Goal: Information Seeking & Learning: Learn about a topic

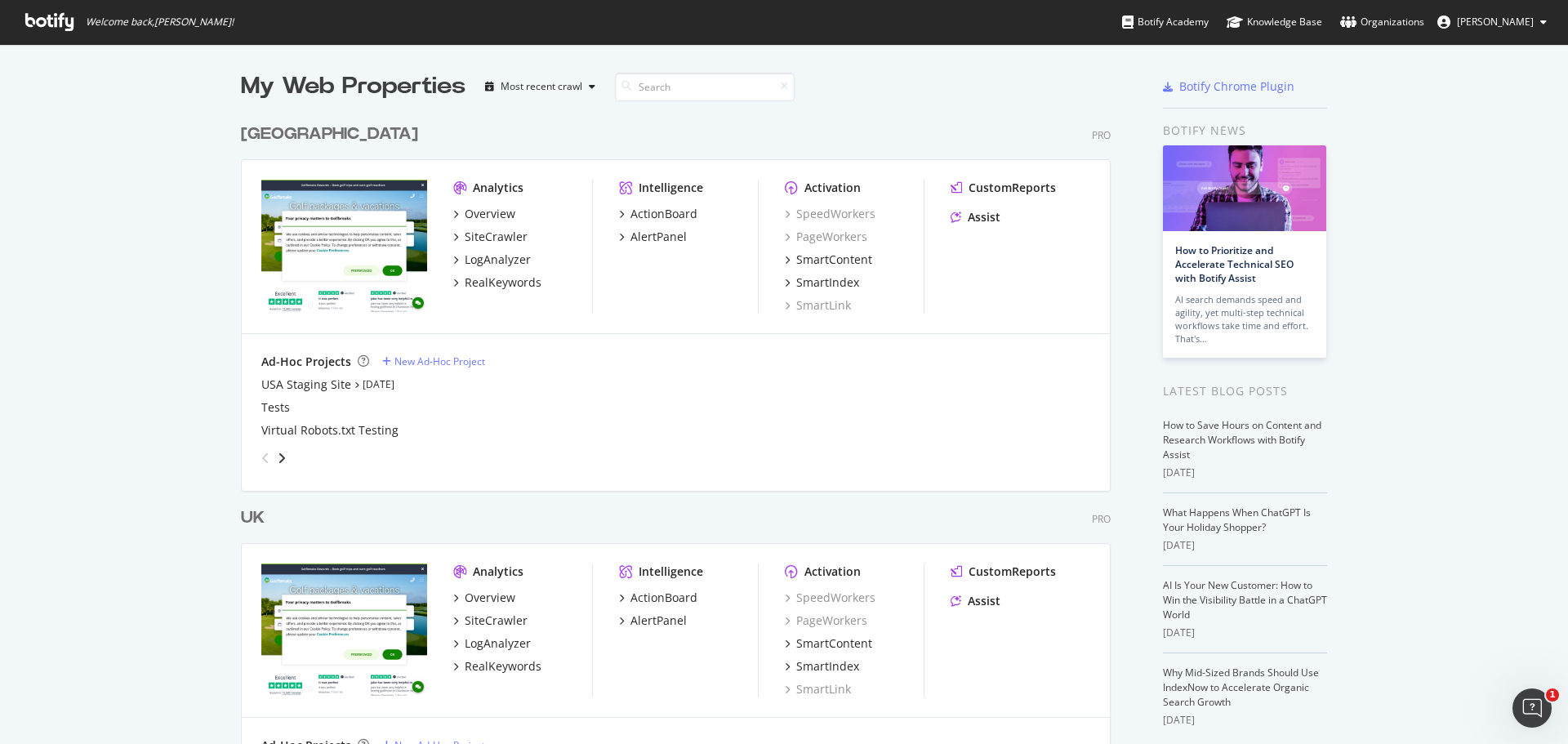
click at [194, 210] on div "My Web Properties Most recent crawl [GEOGRAPHIC_DATA] Pro Analytics Overview Si…" at bounding box center [784, 470] width 1568 height 853
click at [422, 118] on div "USA Pro Analytics Overview SiteCrawler LogAnalyzer RealKeywords Intelligence Ac…" at bounding box center [683, 294] width 883 height 384
click at [495, 603] on div "Overview" at bounding box center [490, 598] width 50 height 17
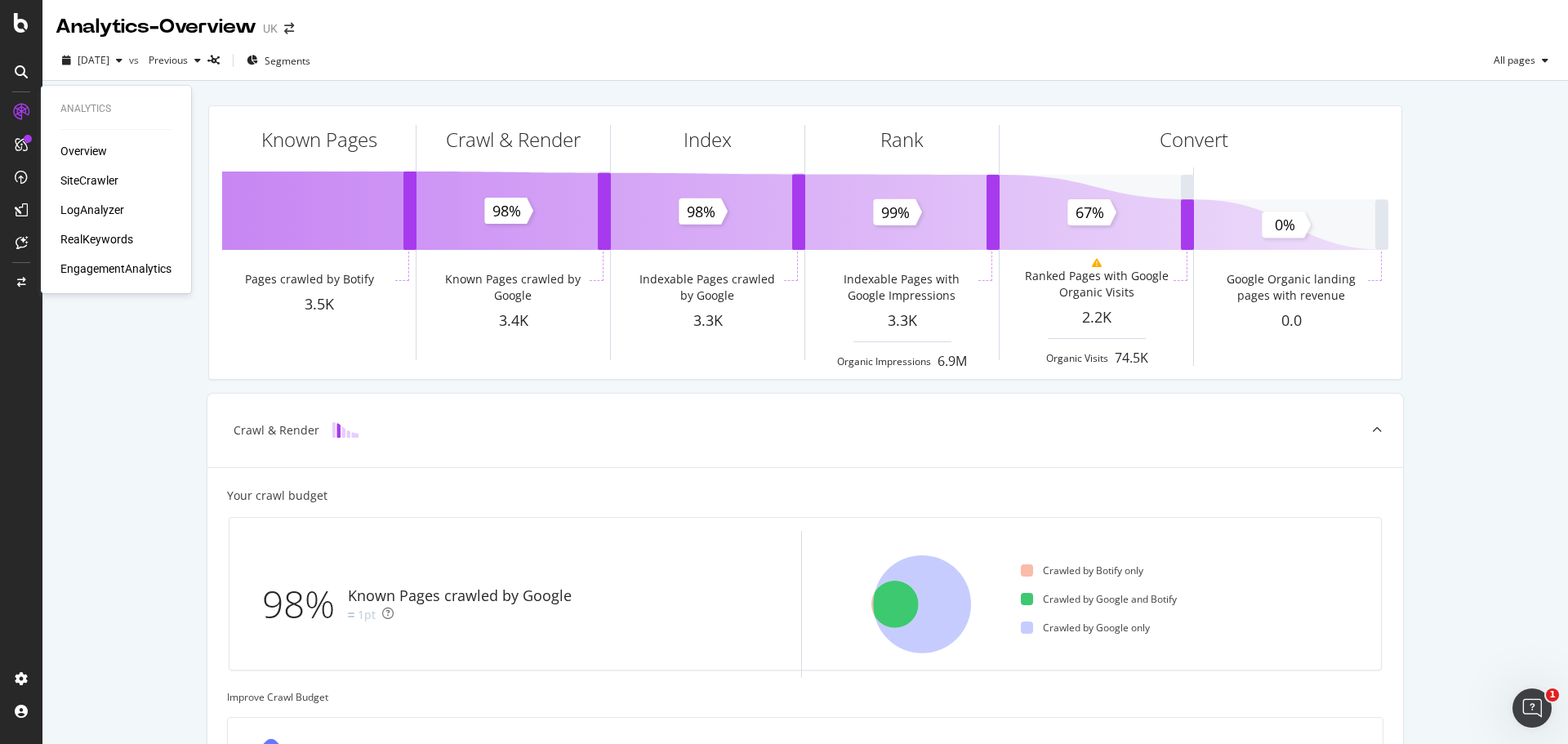
click at [110, 243] on div "RealKeywords" at bounding box center [96, 239] width 72 height 17
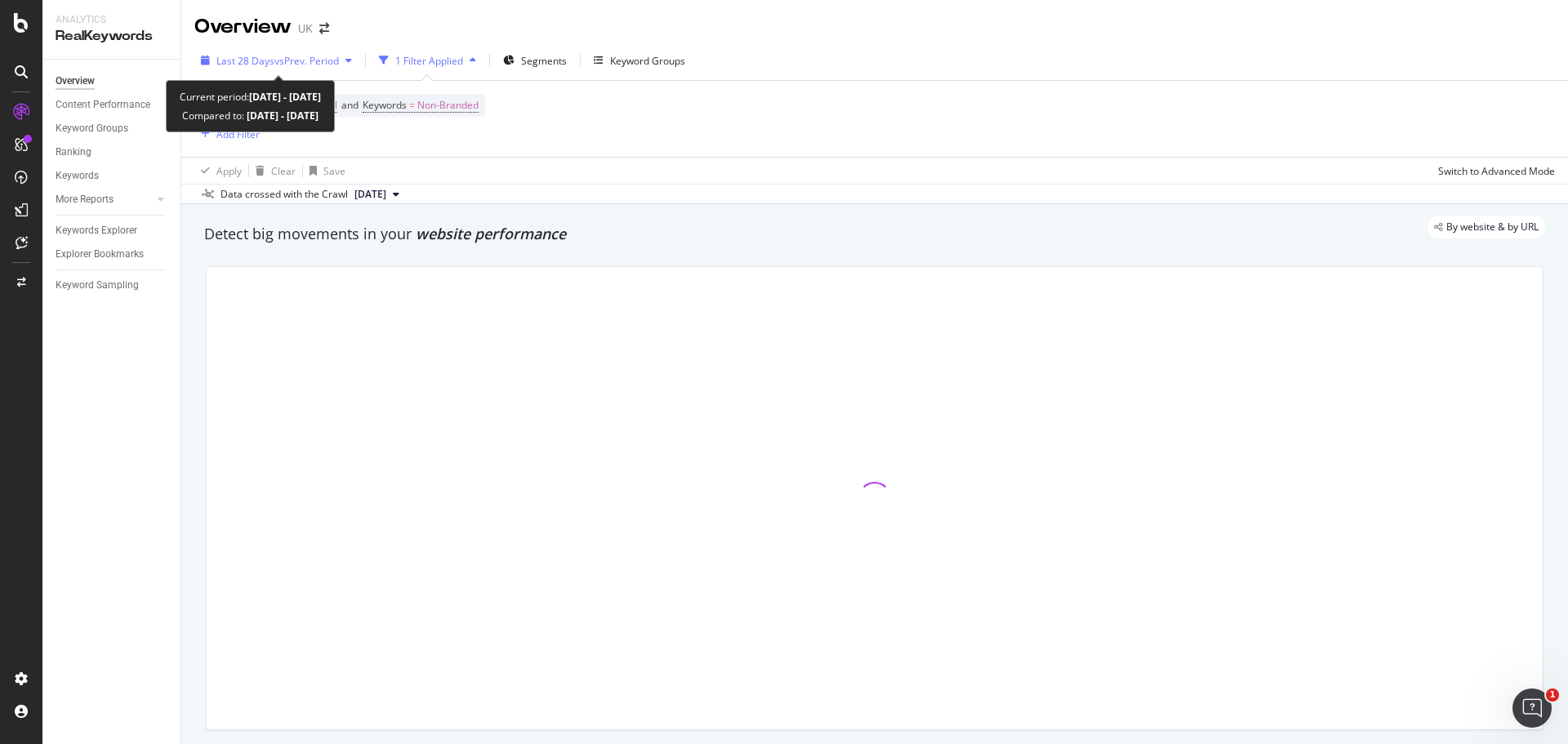
click at [325, 59] on span "vs Prev. Period" at bounding box center [306, 61] width 64 height 14
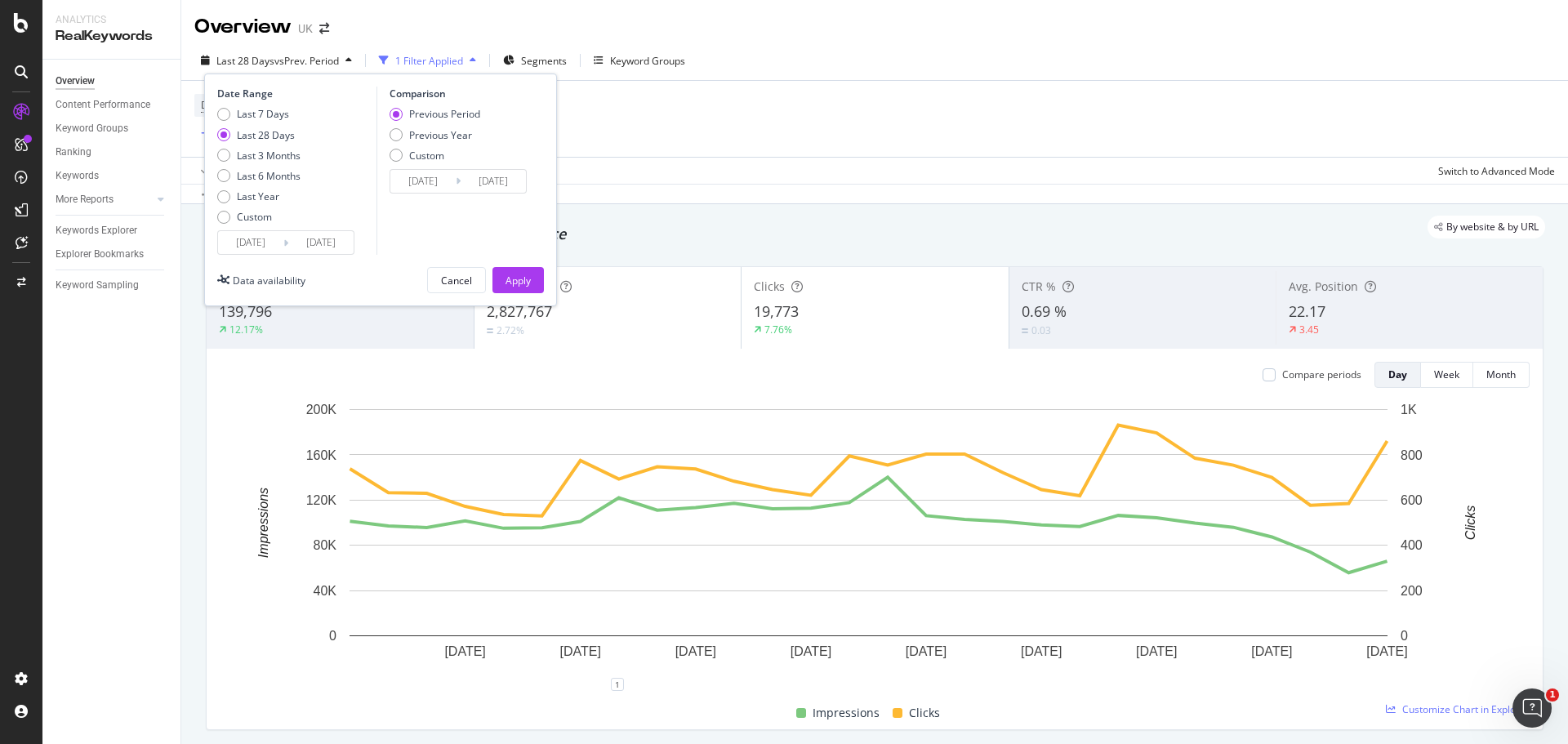
click at [611, 118] on div "Device = All and Country = All and Keywords = Non-Branded Add Filter" at bounding box center [874, 118] width 1361 height 76
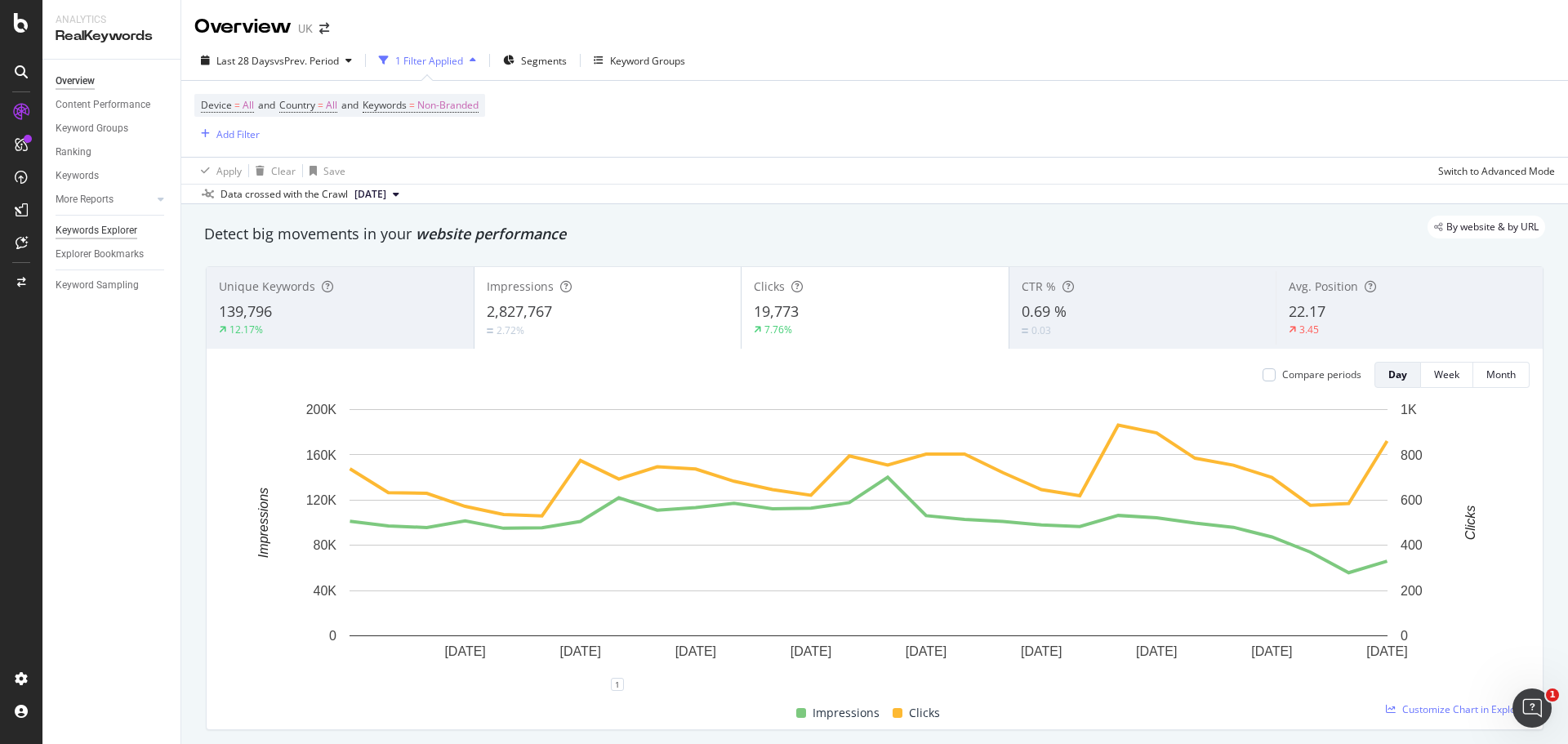
click at [79, 233] on div "Keywords Explorer" at bounding box center [97, 231] width 82 height 17
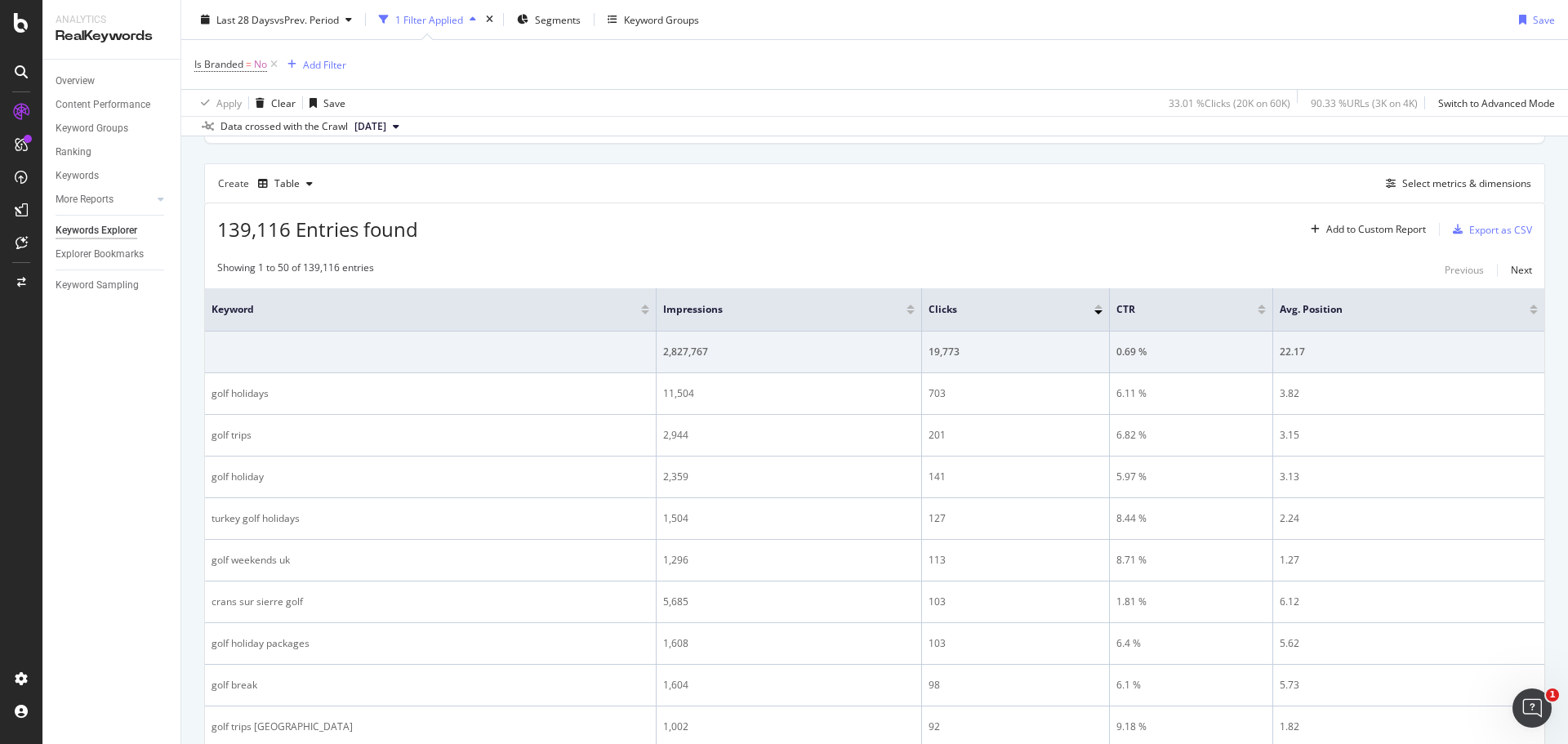
scroll to position [82, 0]
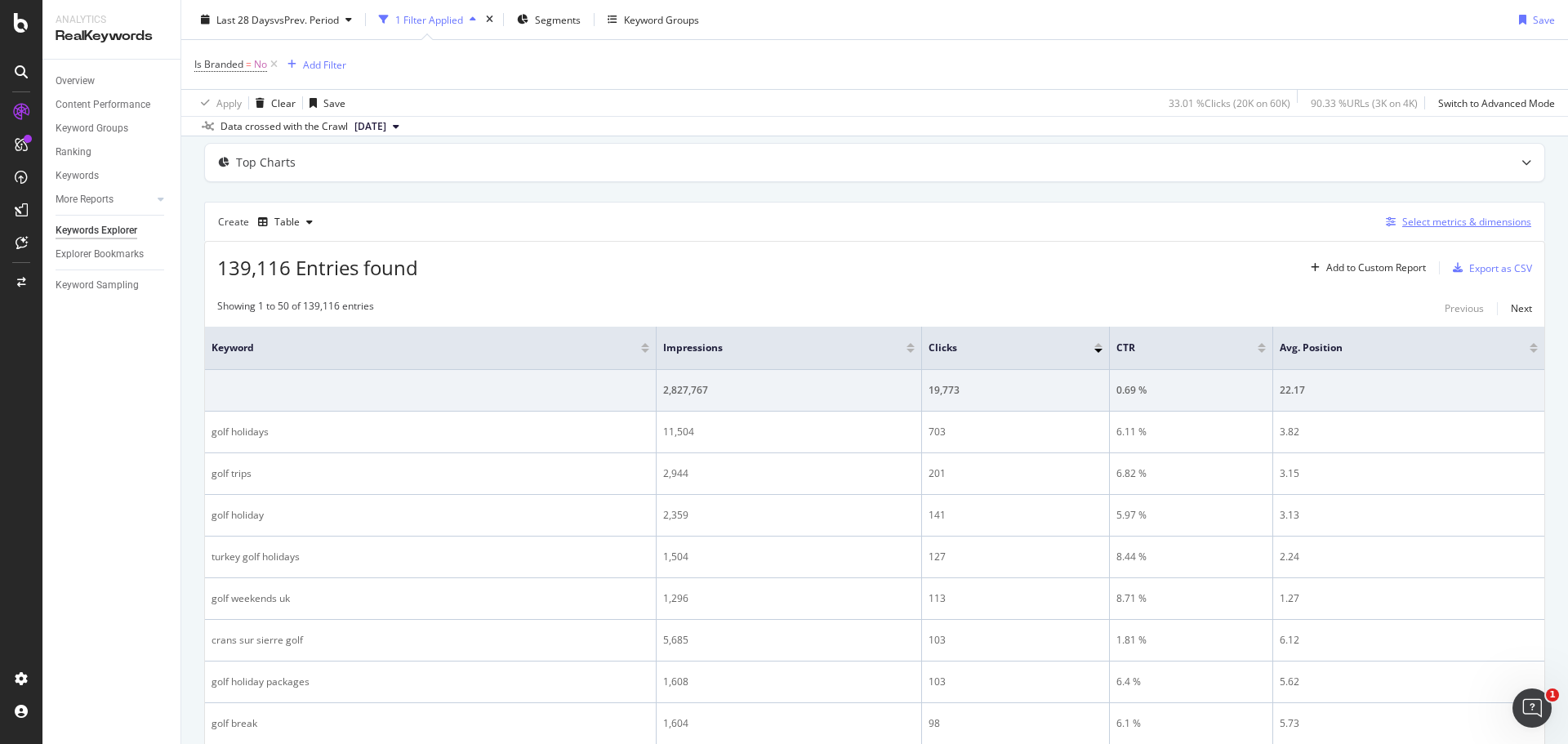
click at [1465, 228] on div "Select metrics & dimensions" at bounding box center [1466, 222] width 129 height 14
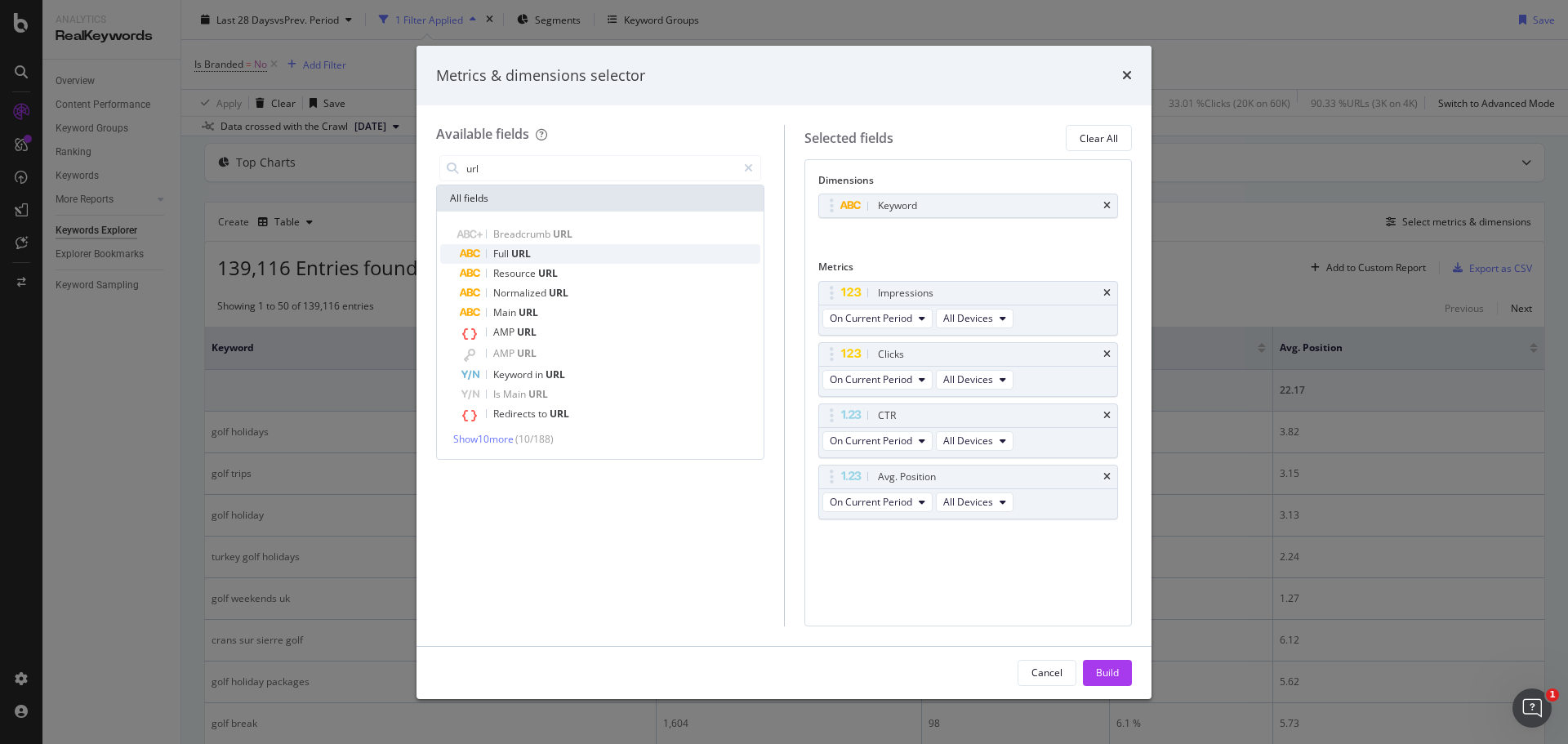
click at [575, 259] on div "Full URL" at bounding box center [609, 254] width 300 height 20
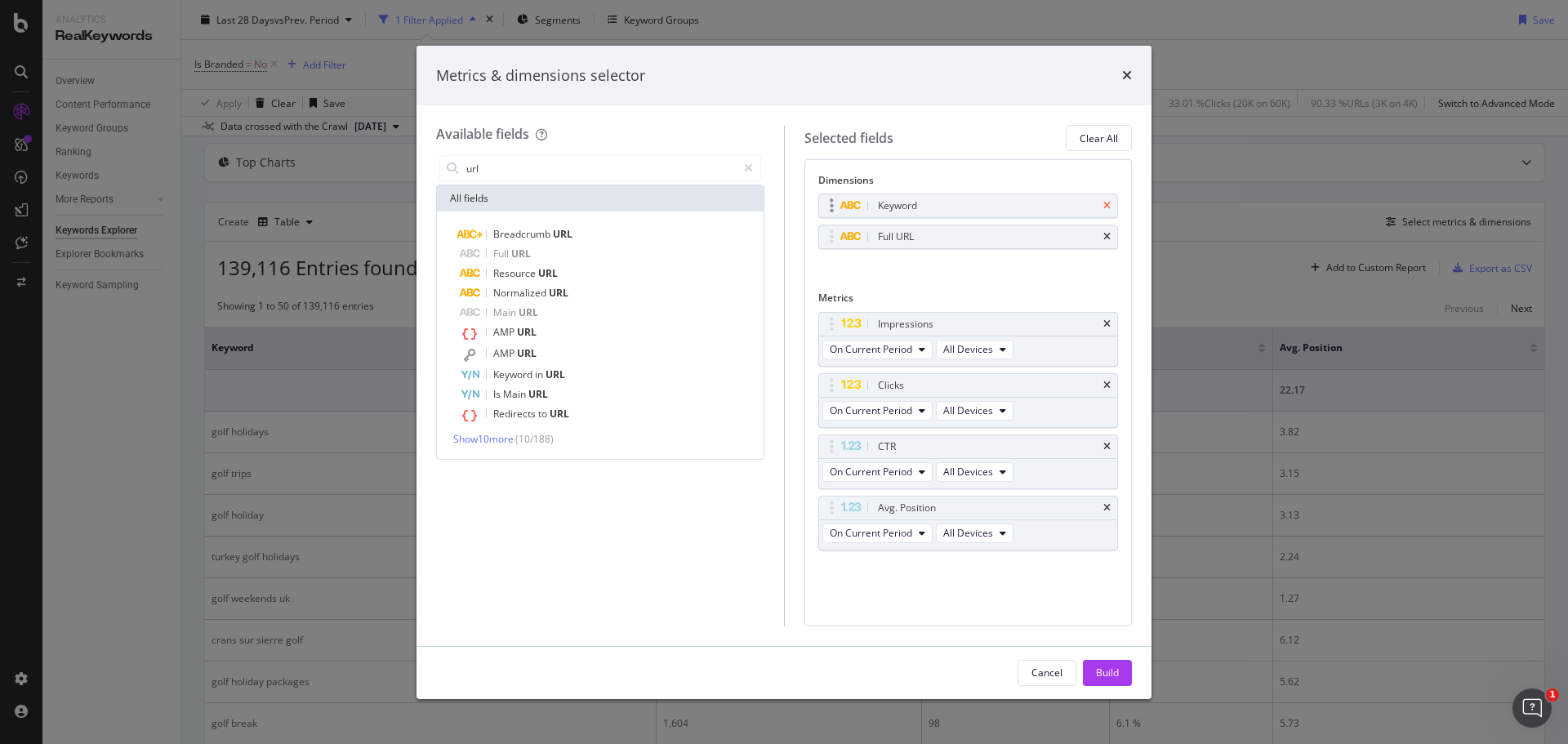
click at [1104, 209] on icon "times" at bounding box center [1107, 206] width 7 height 10
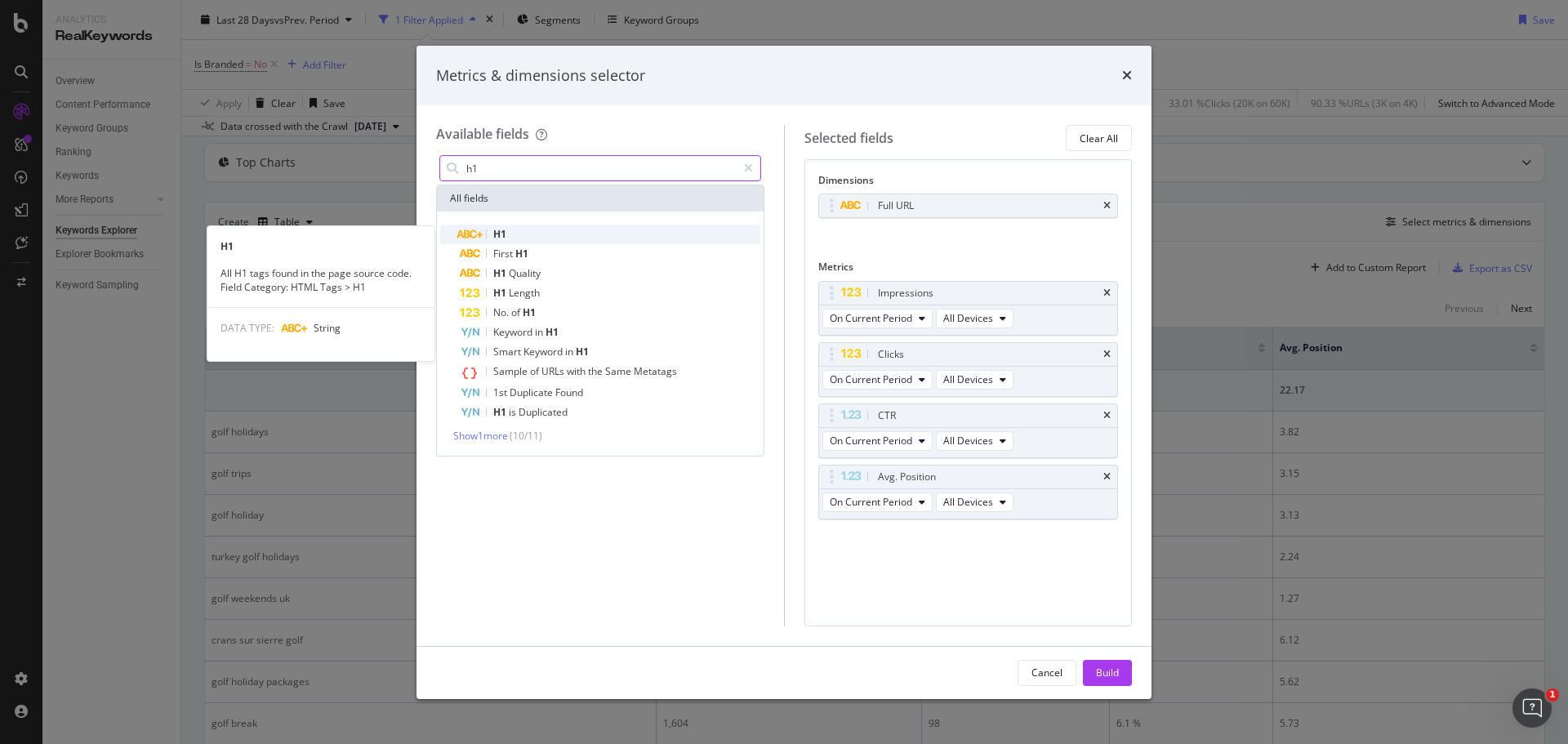
type input "h1"
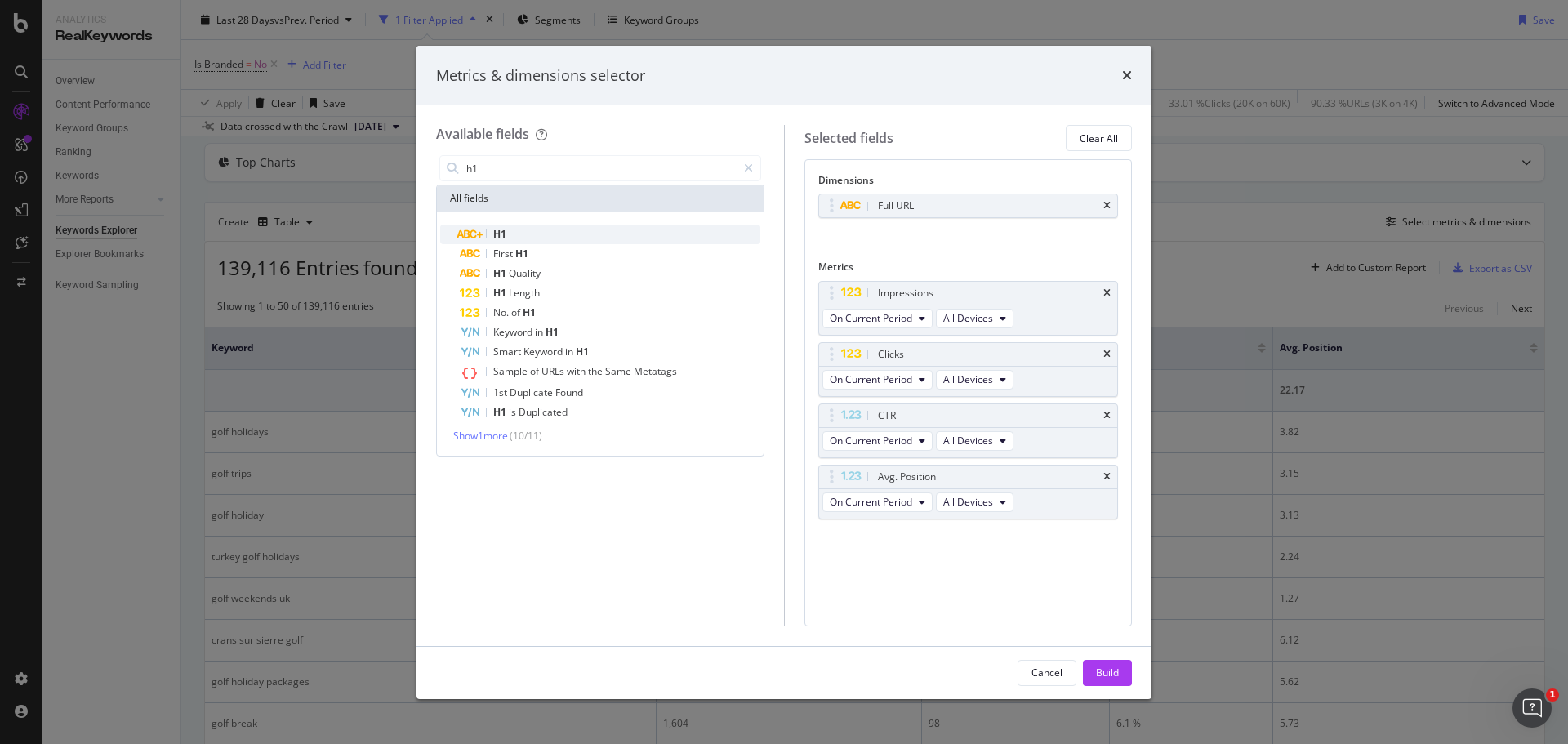
click at [497, 238] on span "H1" at bounding box center [500, 234] width 13 height 14
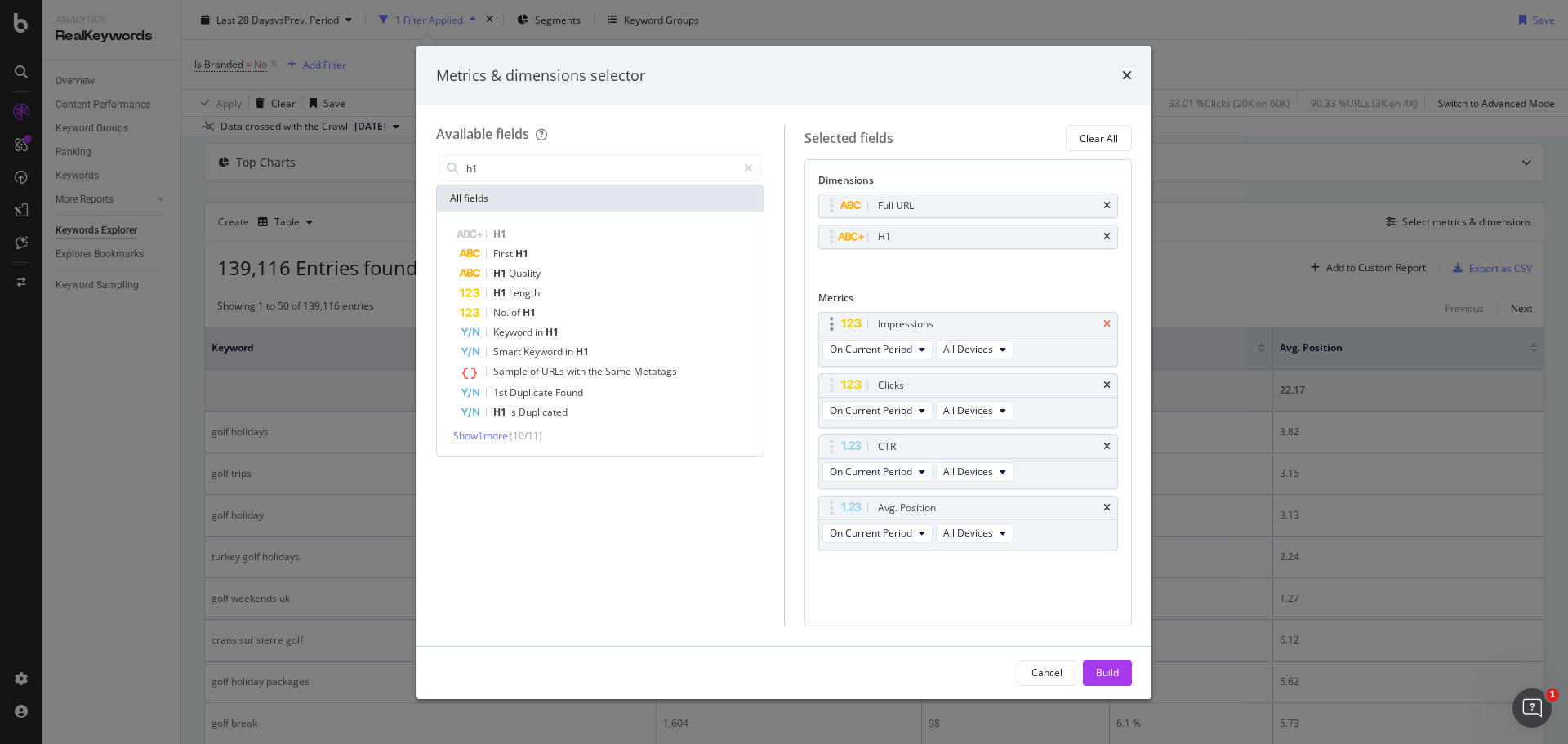
click at [1110, 324] on div "Impressions" at bounding box center [968, 324] width 299 height 23
click at [1105, 324] on icon "times" at bounding box center [1107, 324] width 7 height 10
click at [1106, 323] on icon "times" at bounding box center [1107, 324] width 7 height 10
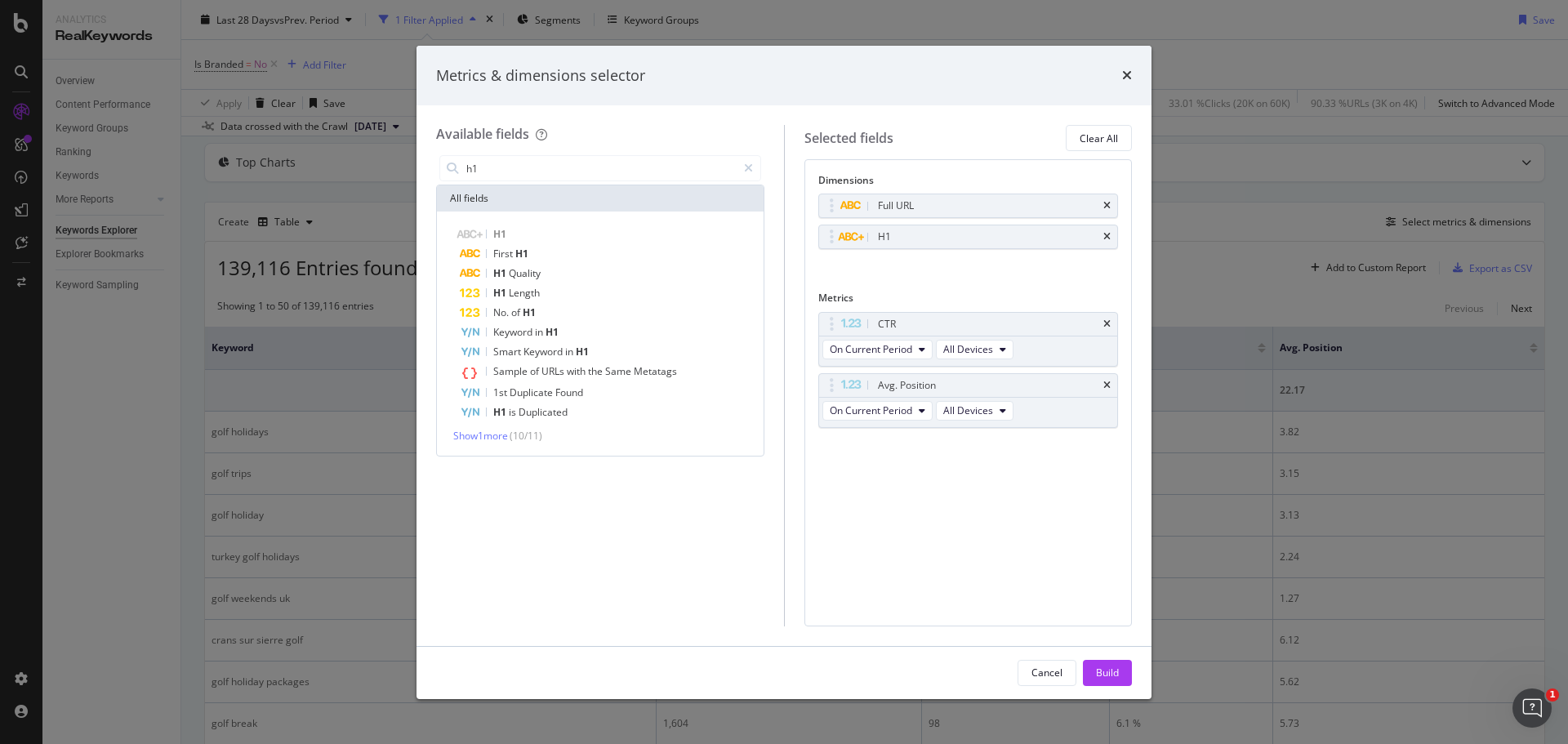
click at [1106, 323] on icon "times" at bounding box center [1107, 324] width 7 height 10
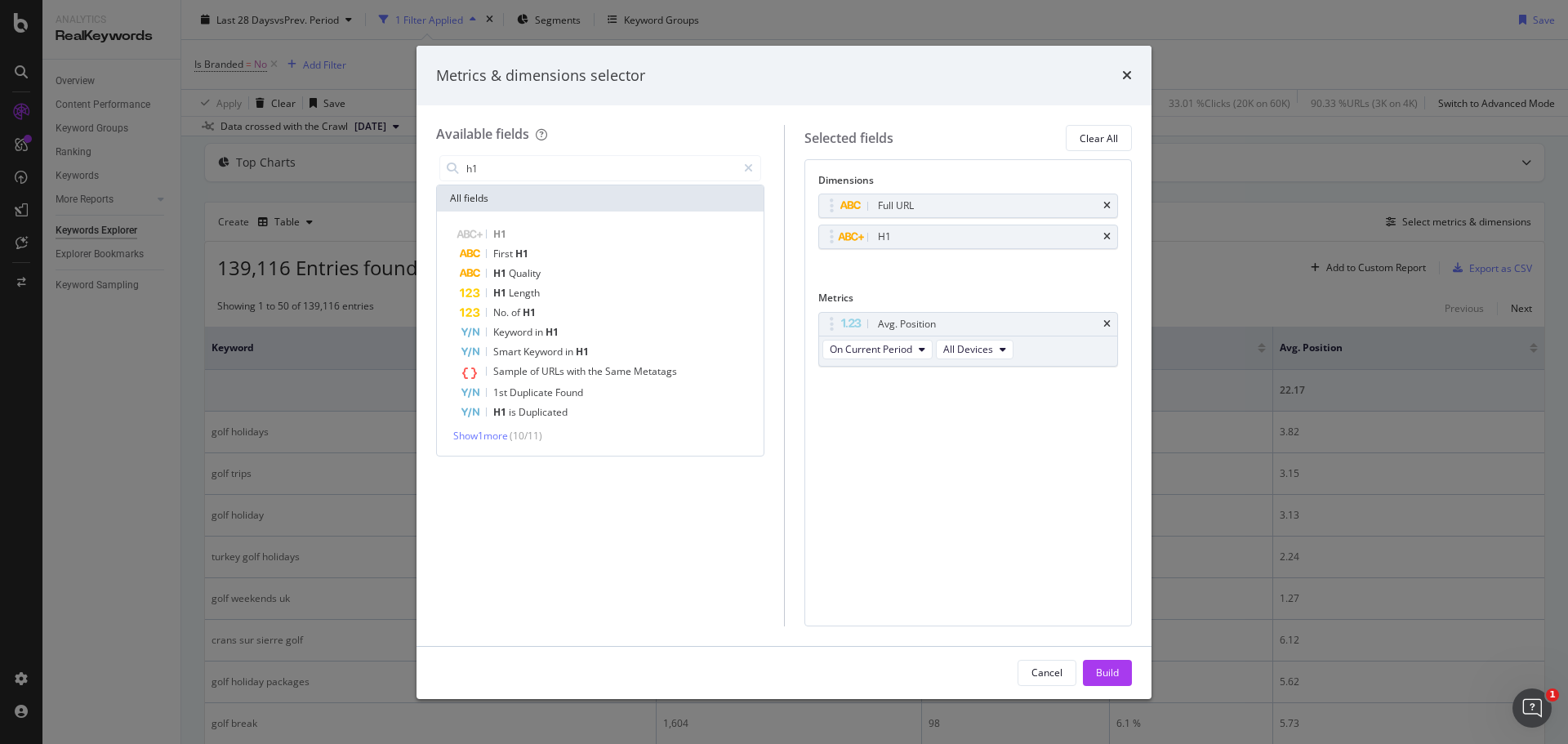
click at [1106, 323] on icon "times" at bounding box center [1107, 324] width 7 height 10
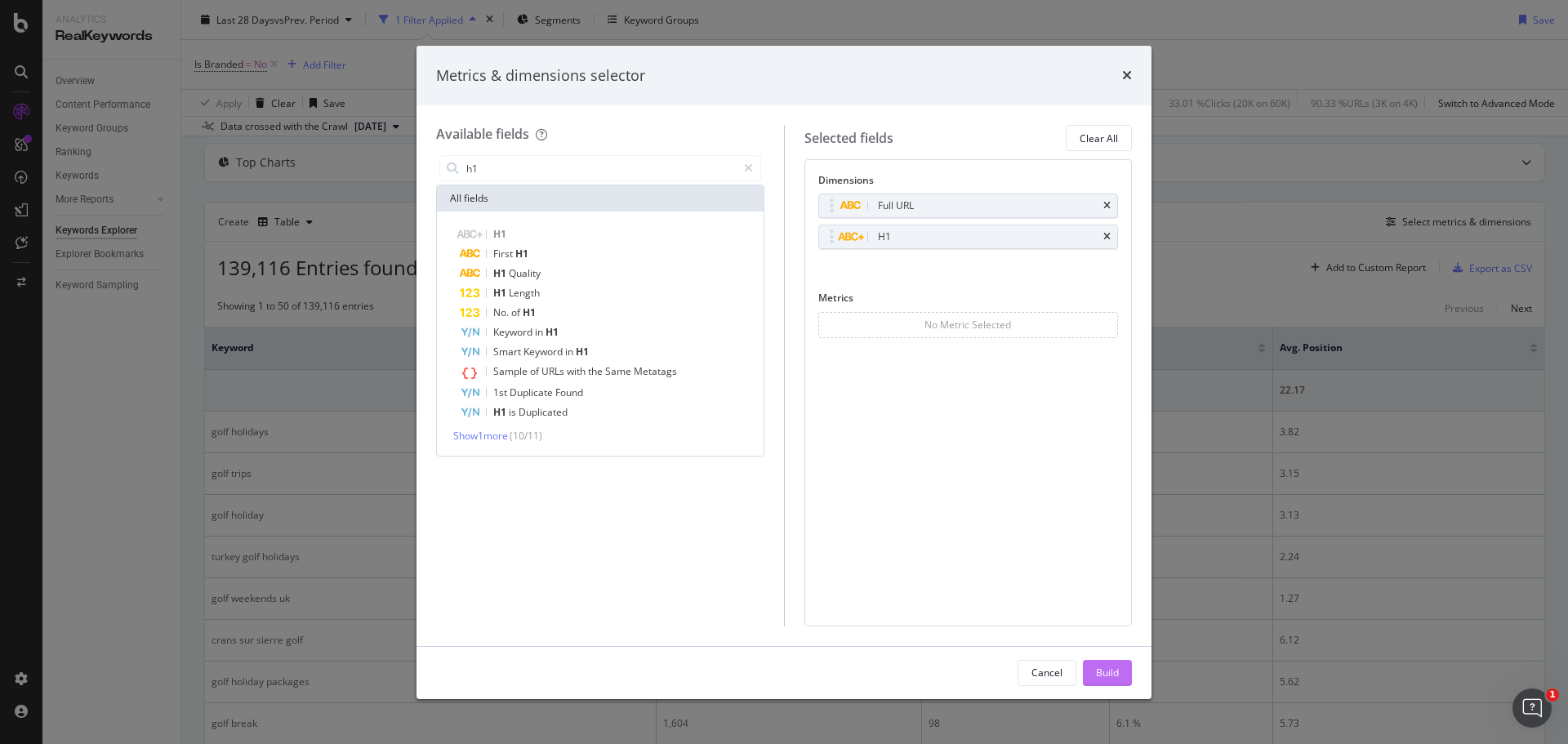
click at [1110, 671] on div "Build" at bounding box center [1107, 673] width 23 height 14
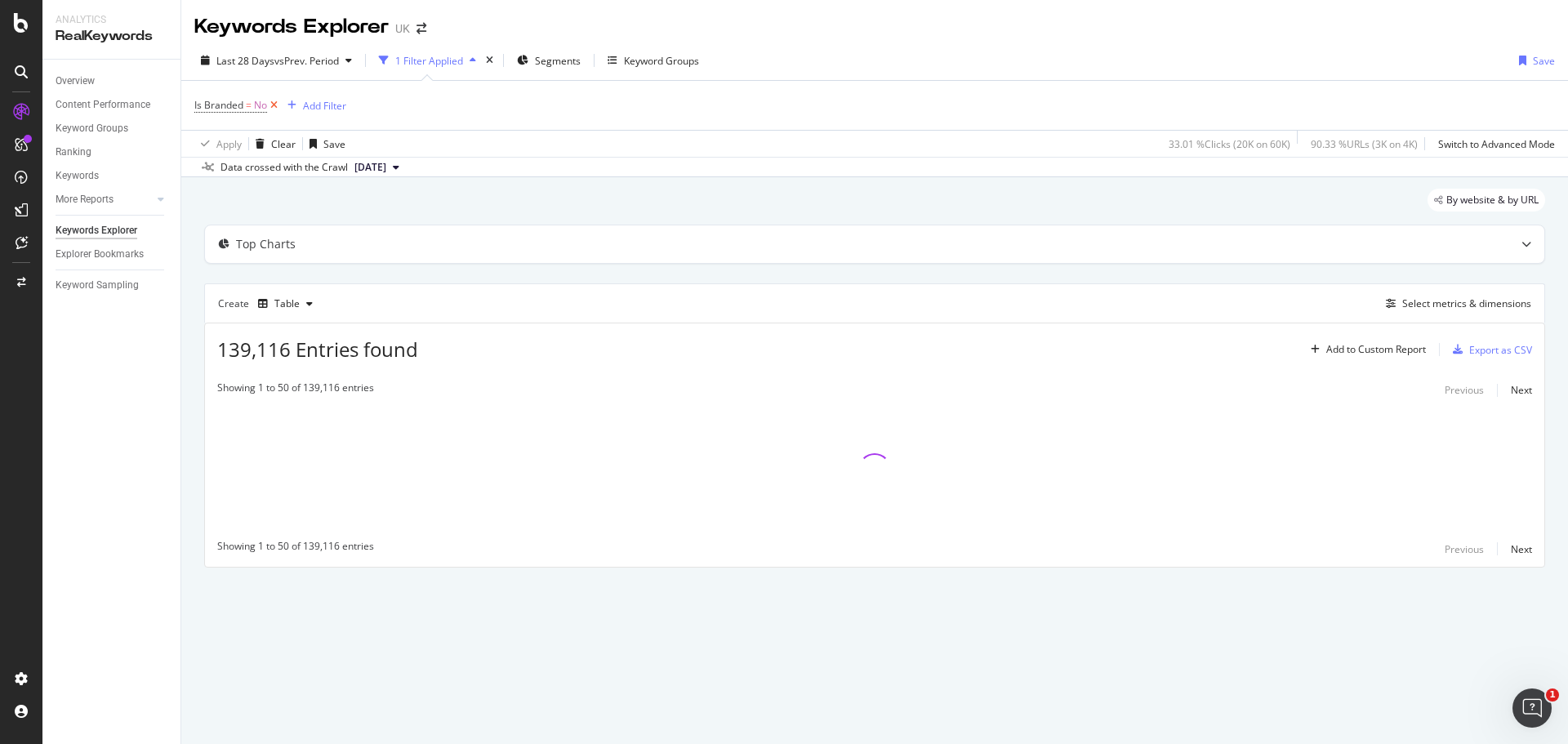
click at [274, 105] on icon at bounding box center [274, 105] width 14 height 17
click at [499, 63] on span "Segments" at bounding box center [503, 61] width 46 height 14
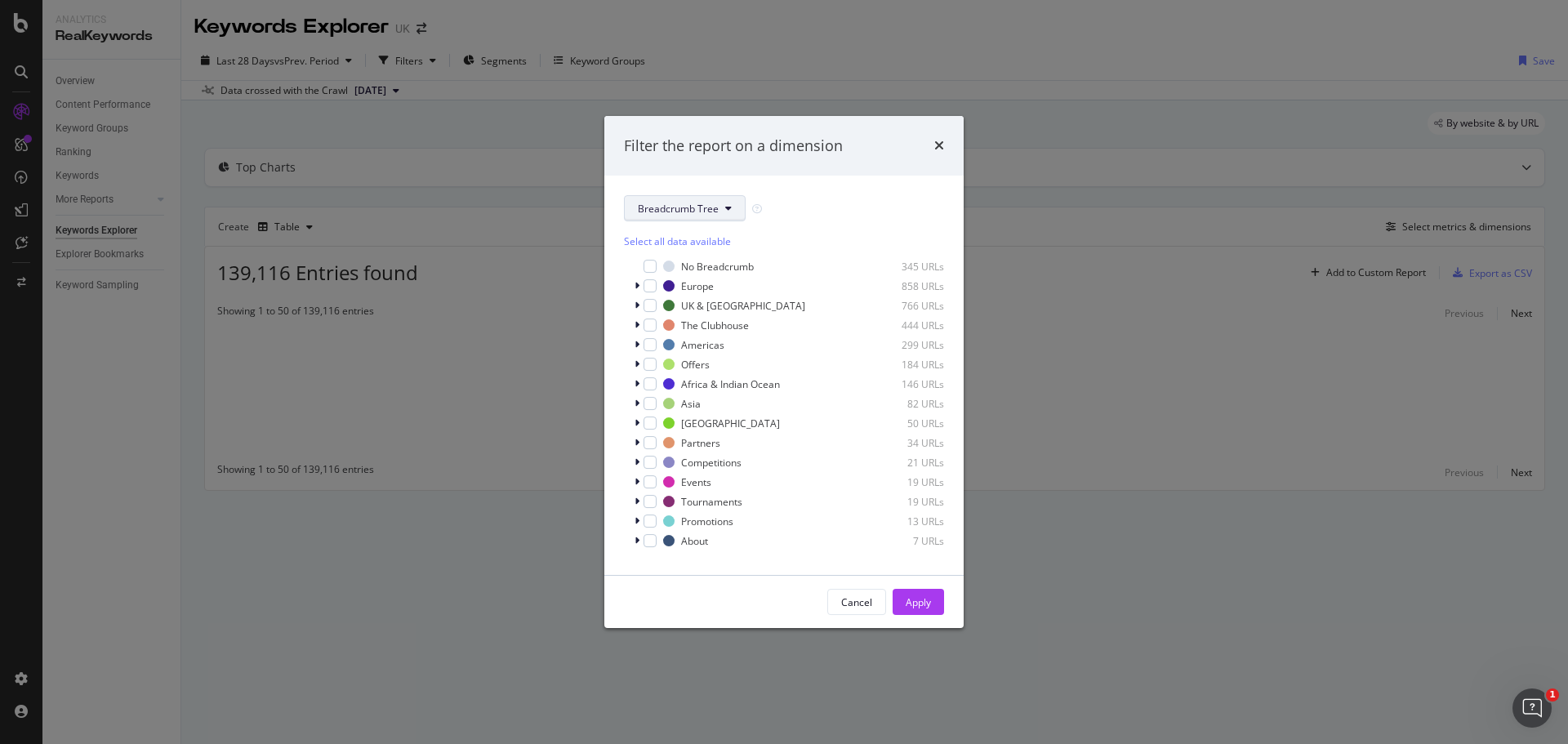
click at [690, 203] on span "Breadcrumb Tree" at bounding box center [678, 209] width 81 height 14
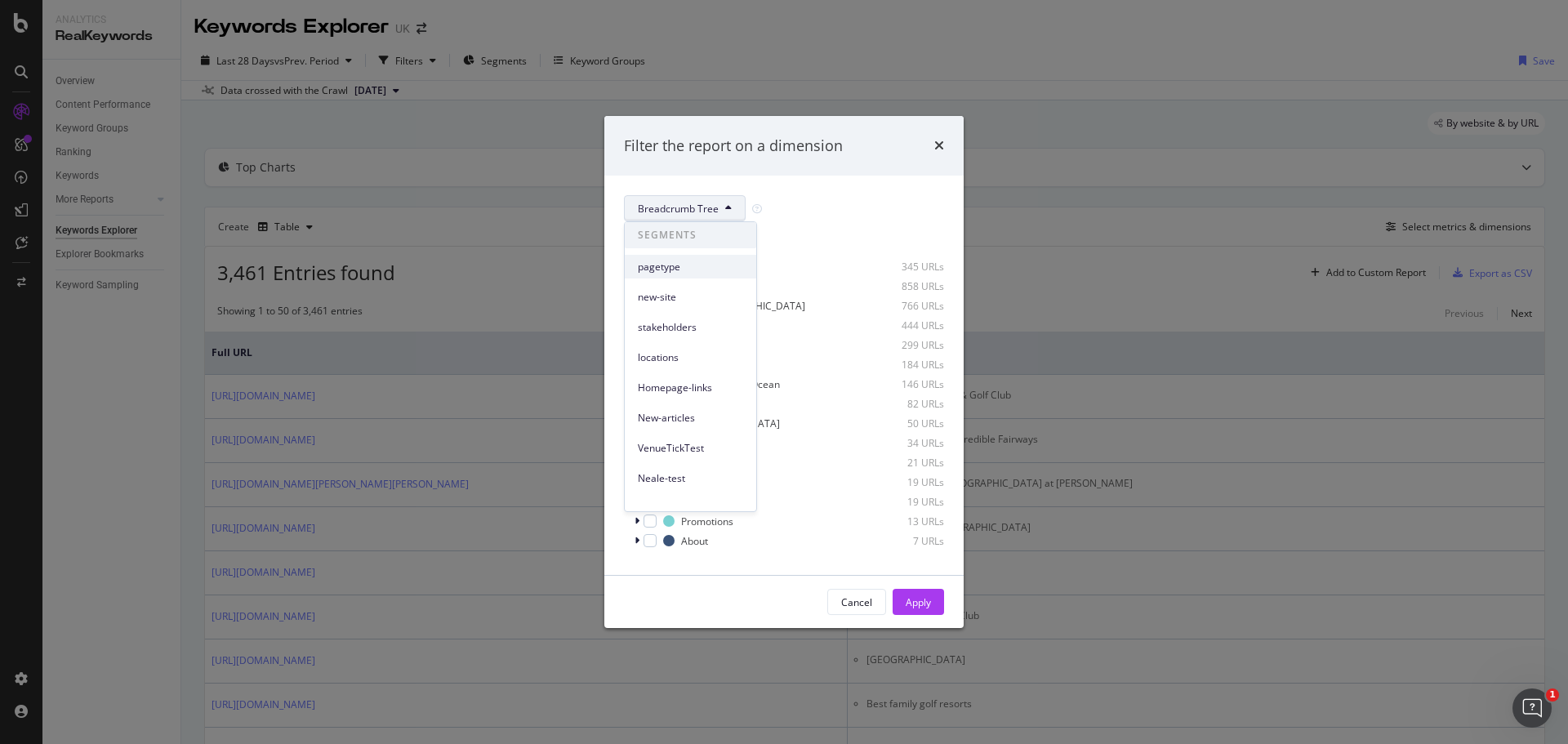
click at [671, 262] on span "pagetype" at bounding box center [690, 267] width 105 height 15
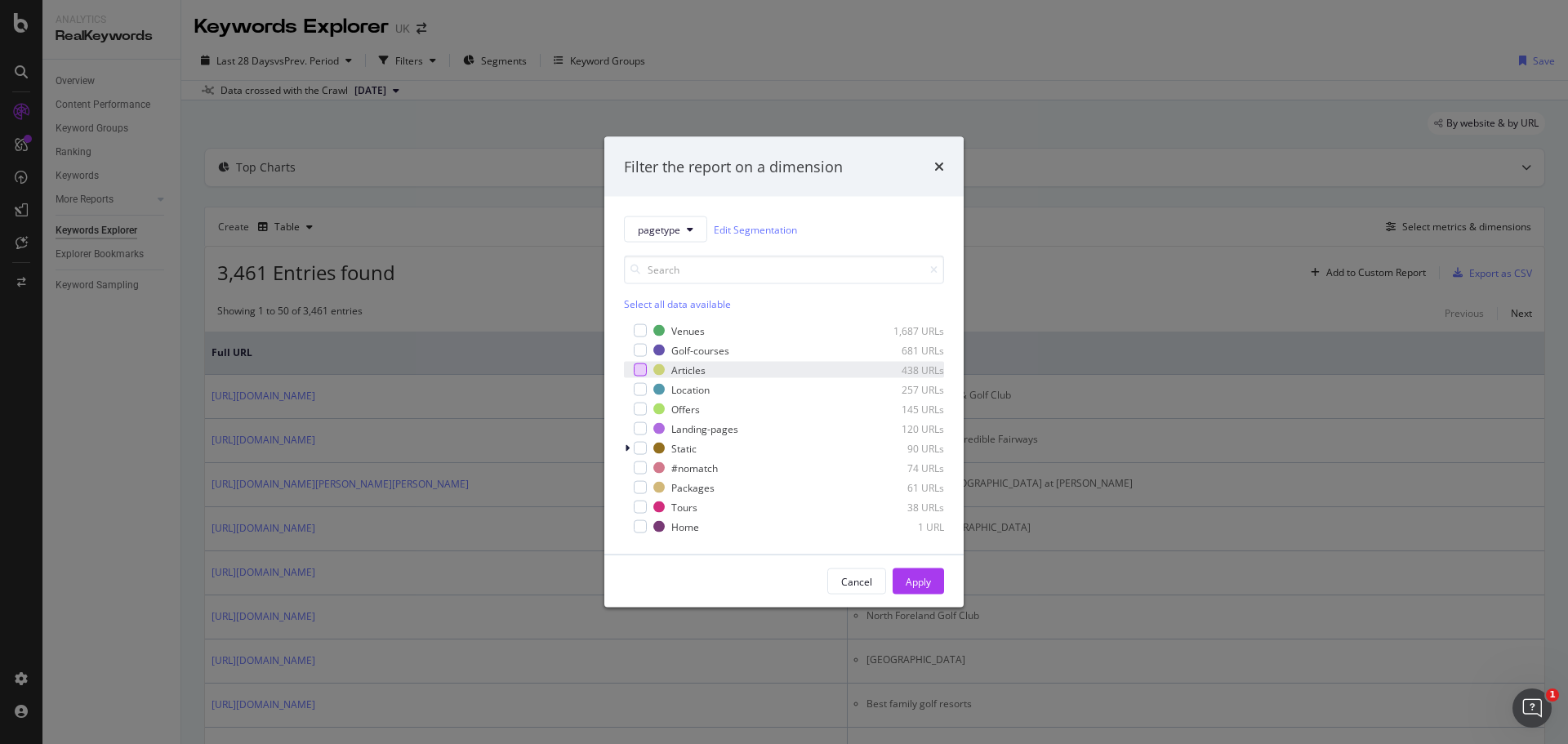
click at [640, 367] on div "modal" at bounding box center [640, 369] width 13 height 13
click at [900, 576] on button "Apply" at bounding box center [918, 582] width 51 height 26
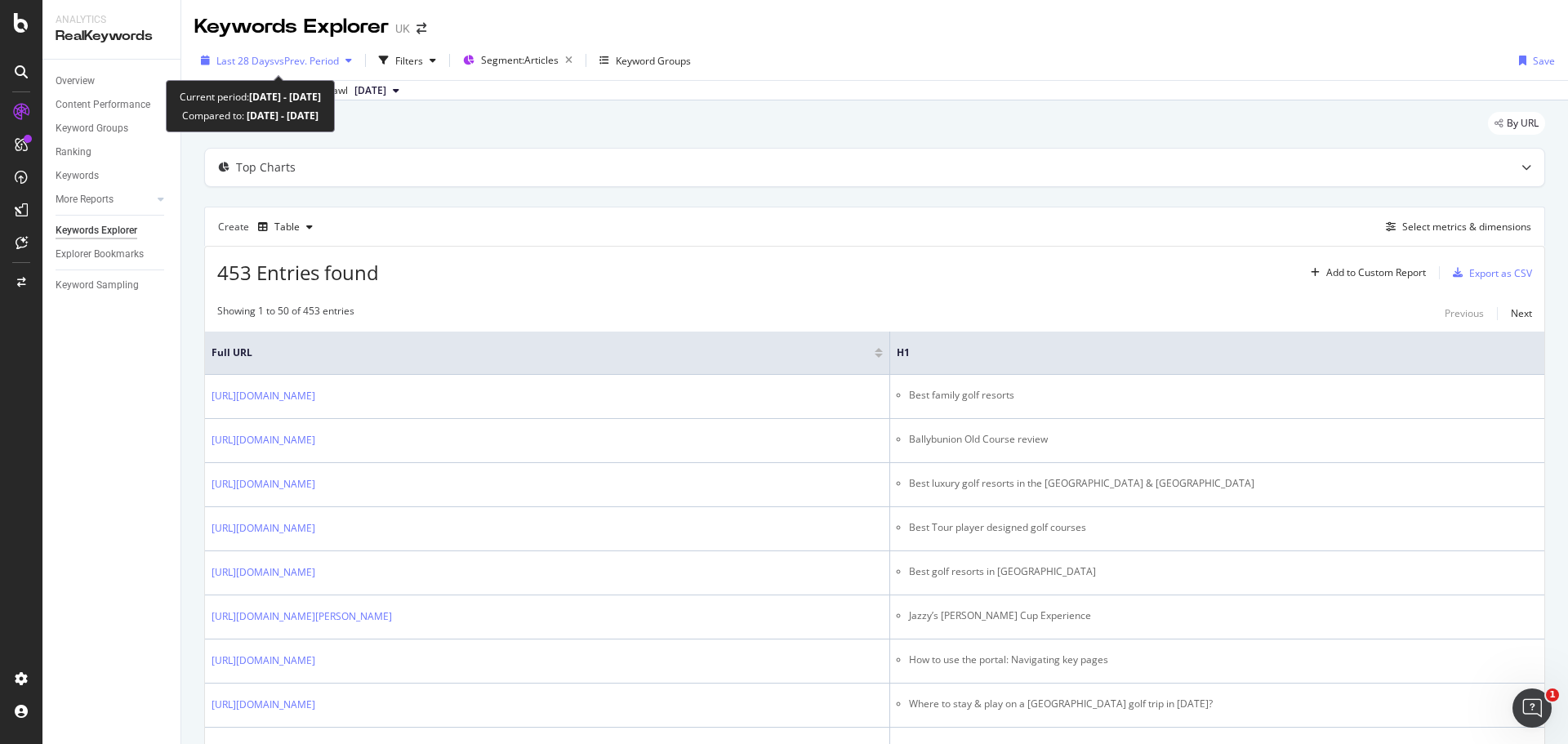
click at [313, 65] on span "vs Prev. Period" at bounding box center [306, 61] width 64 height 14
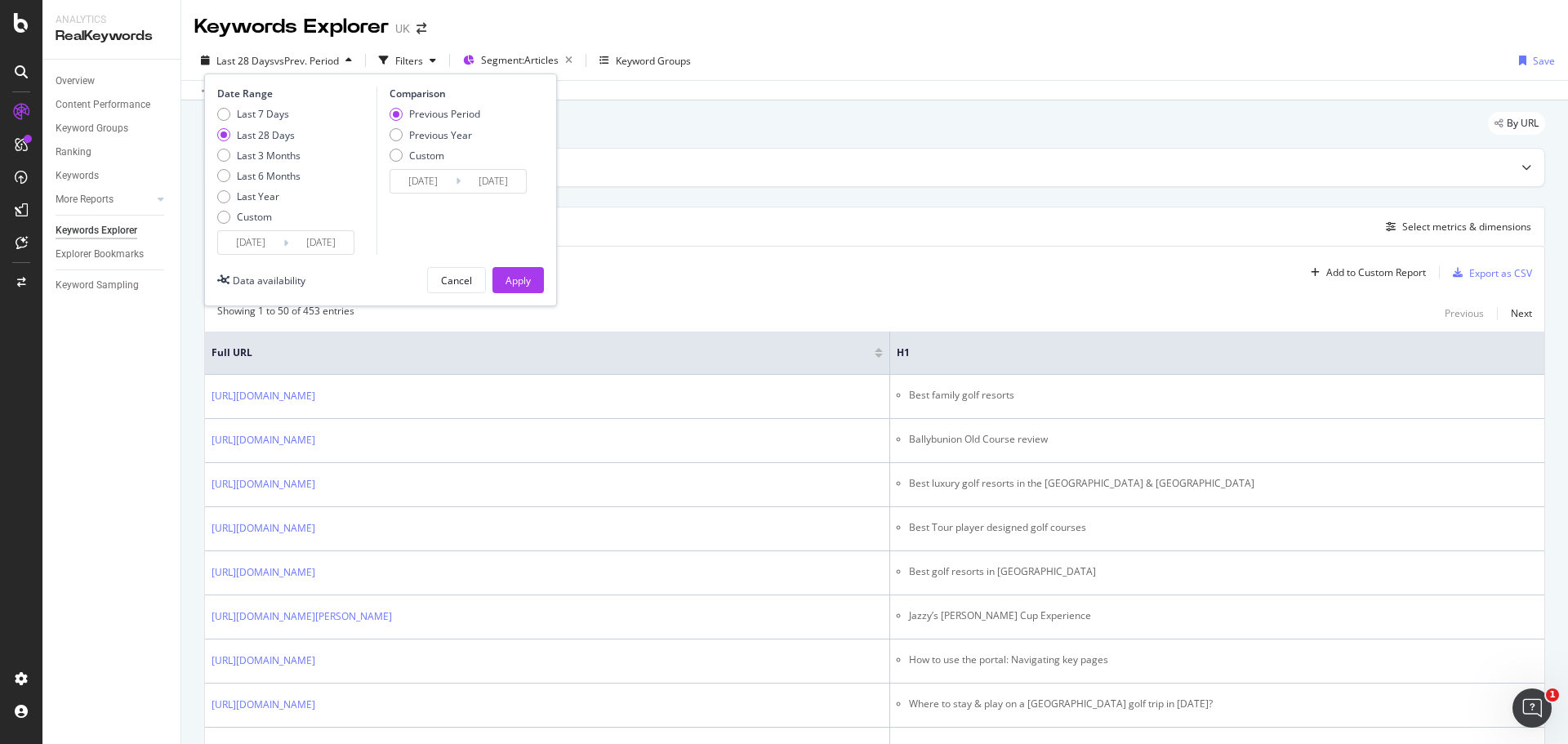
click at [261, 248] on input "[DATE]" at bounding box center [250, 242] width 65 height 23
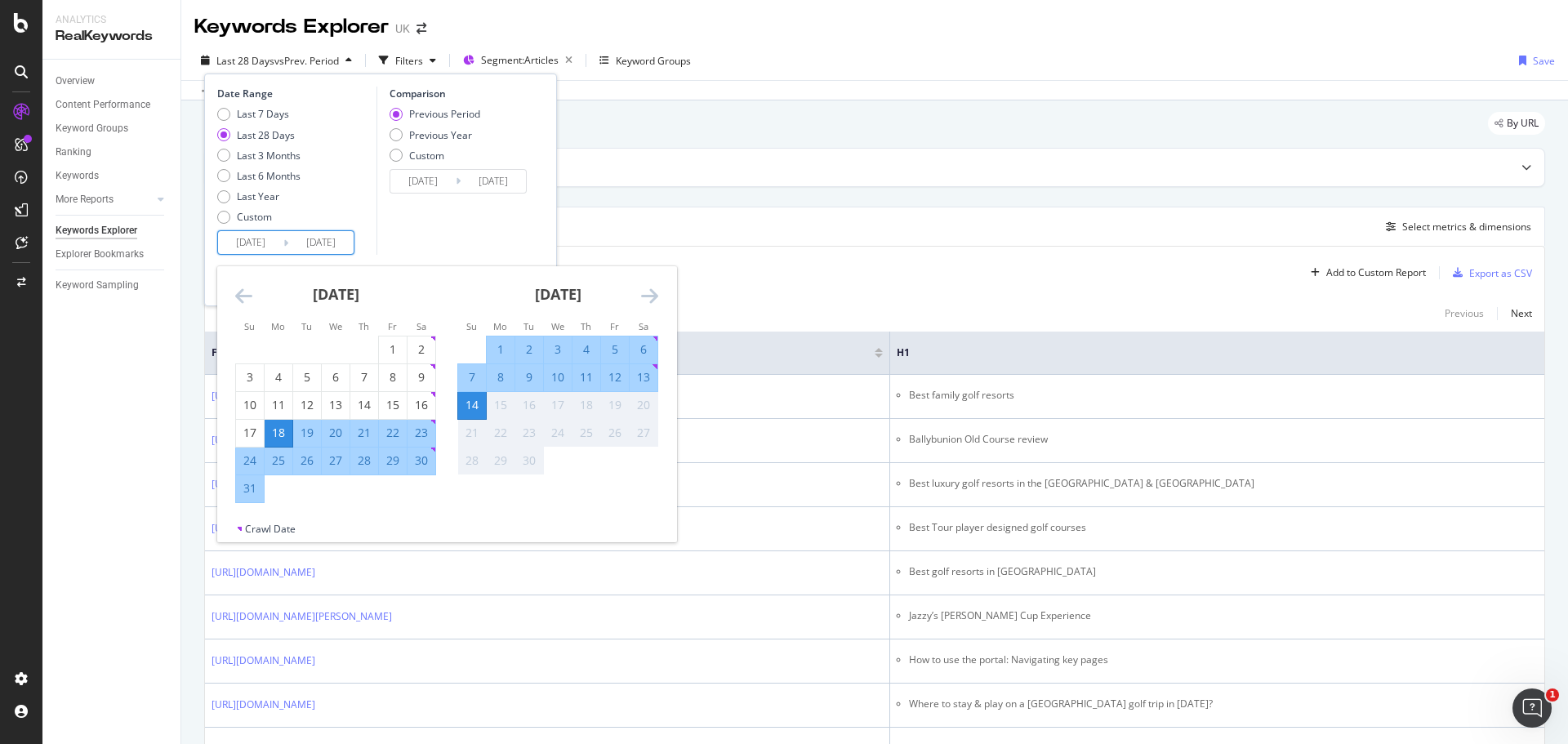
click at [232, 287] on div "[DATE] 1 2 3 4 5 6 7 8 9 10 11 12 13 14 15 16 17 18 19 20 21 22 23 24 25 26 27 …" at bounding box center [335, 385] width 222 height 237
click at [248, 297] on icon "Move backward to switch to the previous month." at bounding box center [244, 295] width 17 height 20
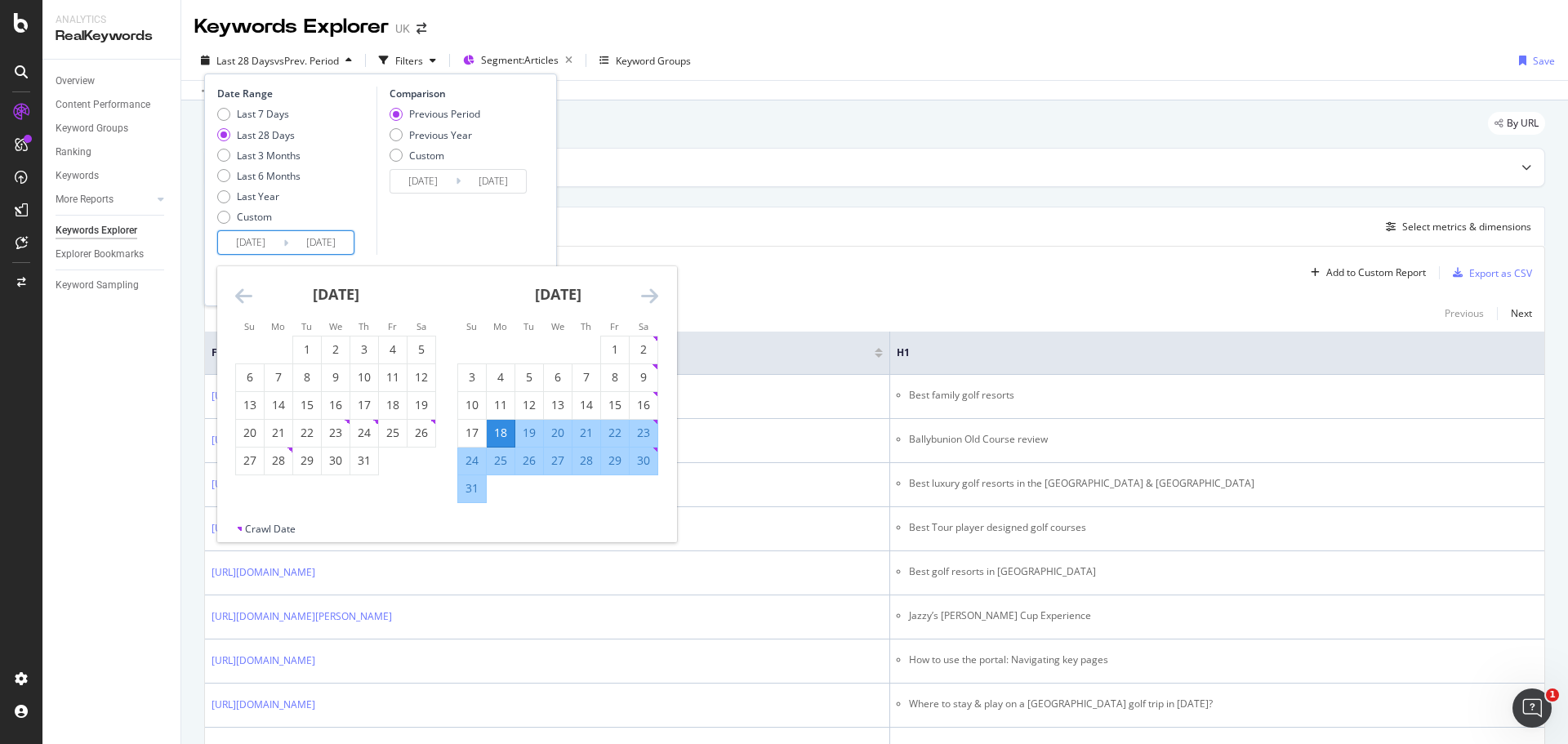
click at [248, 297] on icon "Move backward to switch to the previous month." at bounding box center [244, 295] width 17 height 20
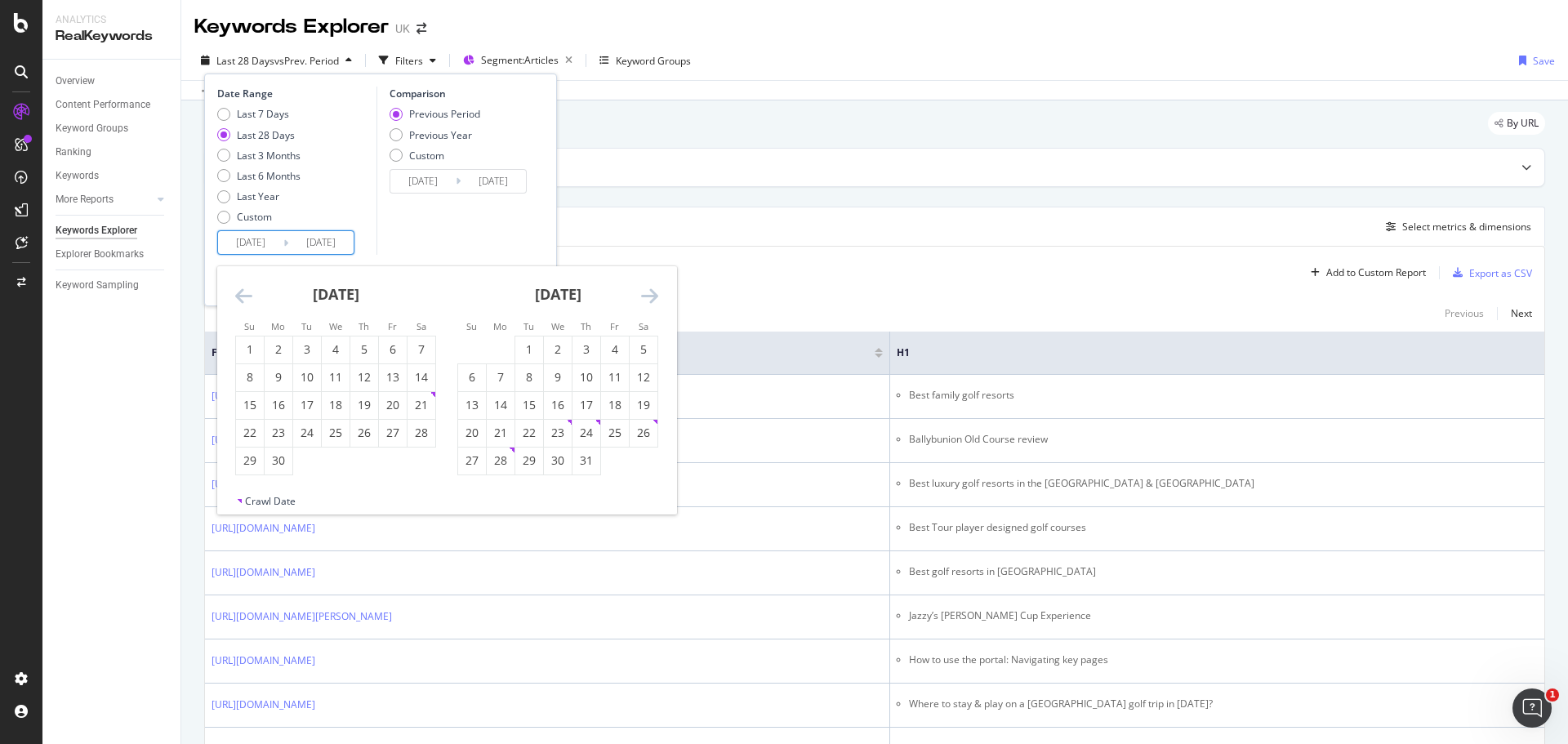
click at [248, 297] on icon "Move backward to switch to the previous month." at bounding box center [244, 295] width 17 height 20
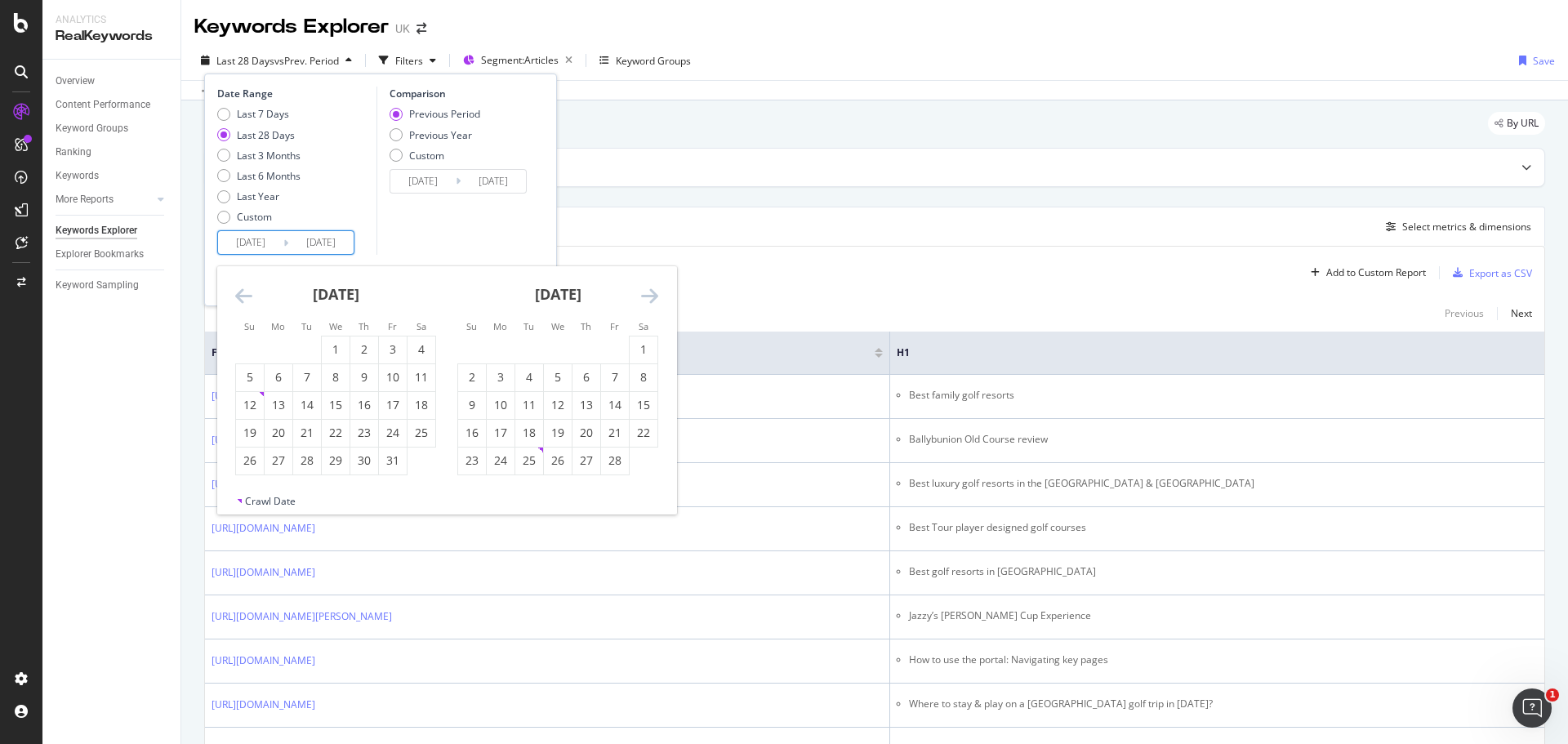
click at [248, 297] on icon "Move backward to switch to the previous month." at bounding box center [244, 295] width 17 height 20
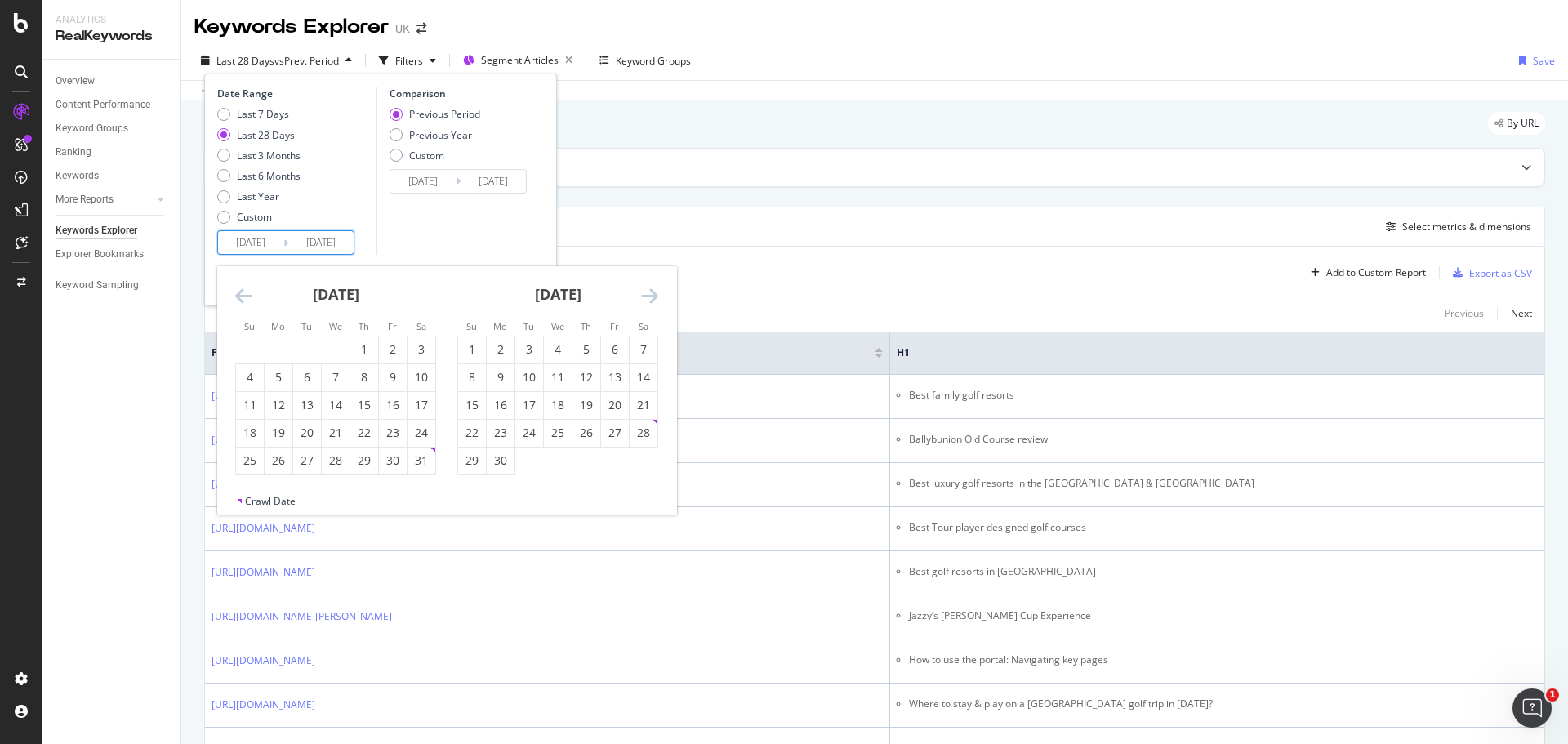
click at [248, 297] on icon "Move backward to switch to the previous month." at bounding box center [244, 295] width 17 height 20
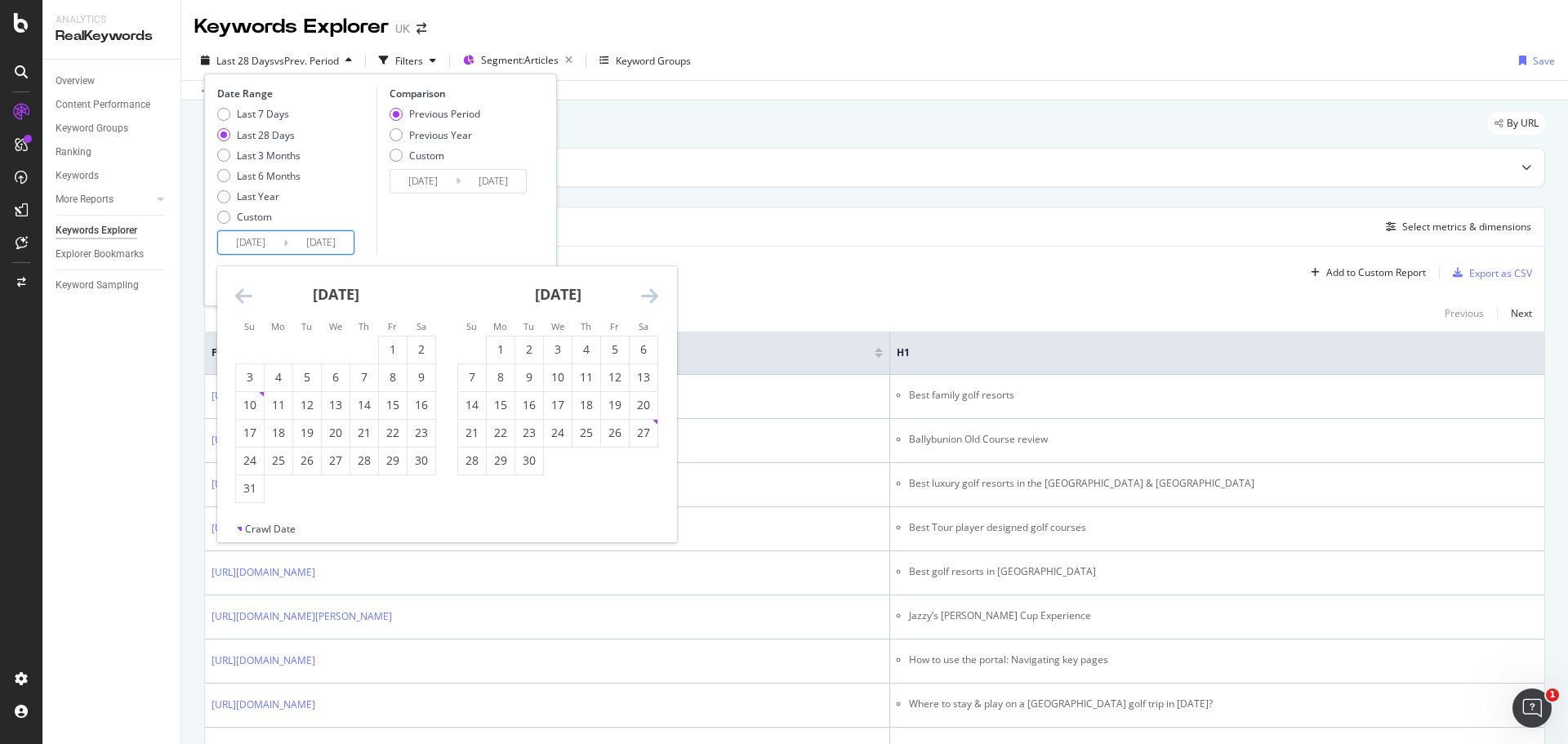
click at [248, 297] on icon "Move backward to switch to the previous month." at bounding box center [244, 295] width 17 height 20
click at [248, 298] on icon "Move backward to switch to the previous month." at bounding box center [244, 295] width 17 height 20
click at [247, 300] on icon "Move backward to switch to the previous month." at bounding box center [244, 295] width 17 height 20
click at [252, 295] on icon "Move backward to switch to the previous month." at bounding box center [244, 295] width 17 height 20
click at [647, 296] on icon "Move forward to switch to the next month." at bounding box center [649, 295] width 17 height 20
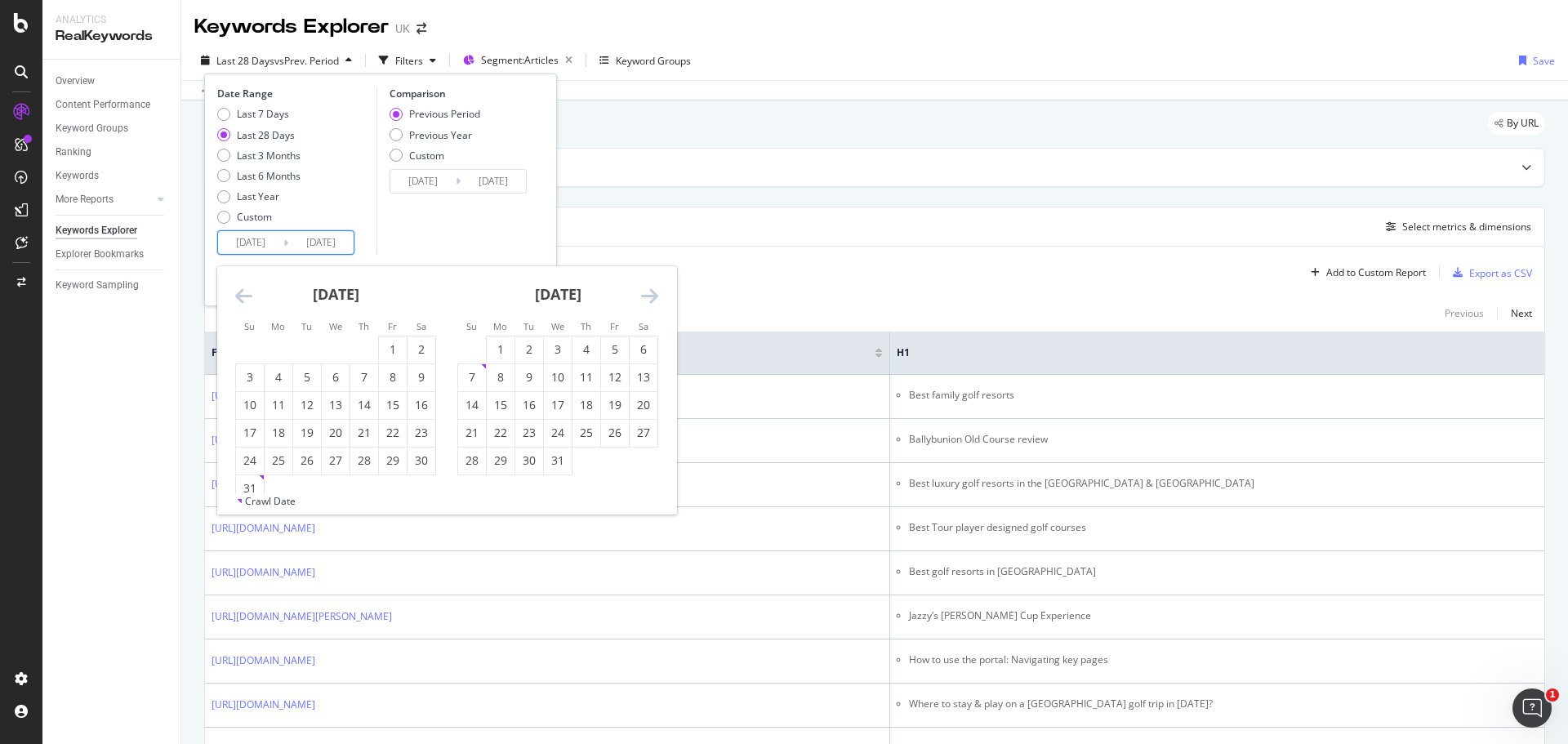
click at [647, 298] on icon "Move forward to switch to the next month." at bounding box center [649, 295] width 17 height 20
click at [647, 299] on icon "Move forward to switch to the next month." at bounding box center [649, 295] width 17 height 20
click at [612, 354] on div "1" at bounding box center [615, 349] width 28 height 17
type input "[DATE]"
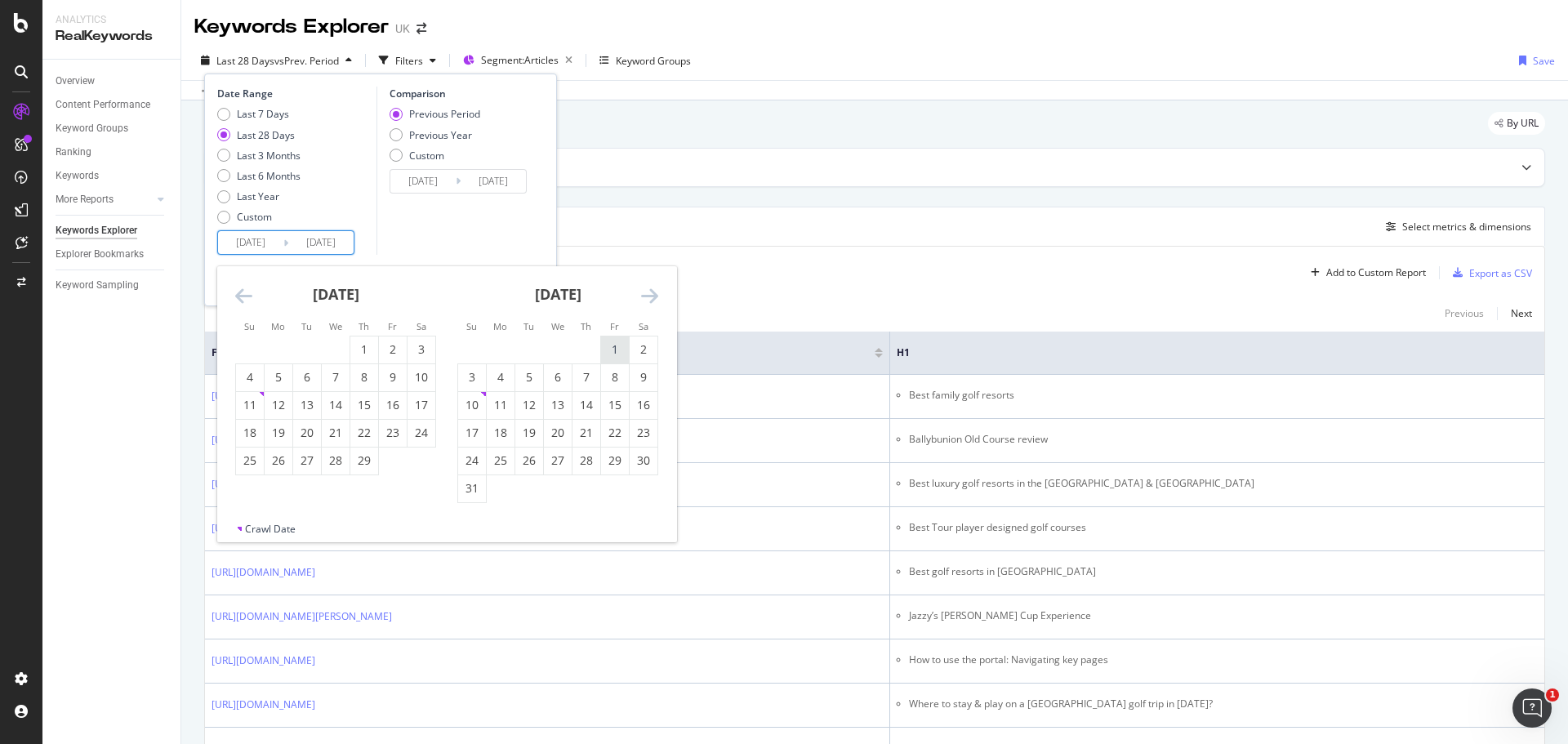
type input "[DATE]"
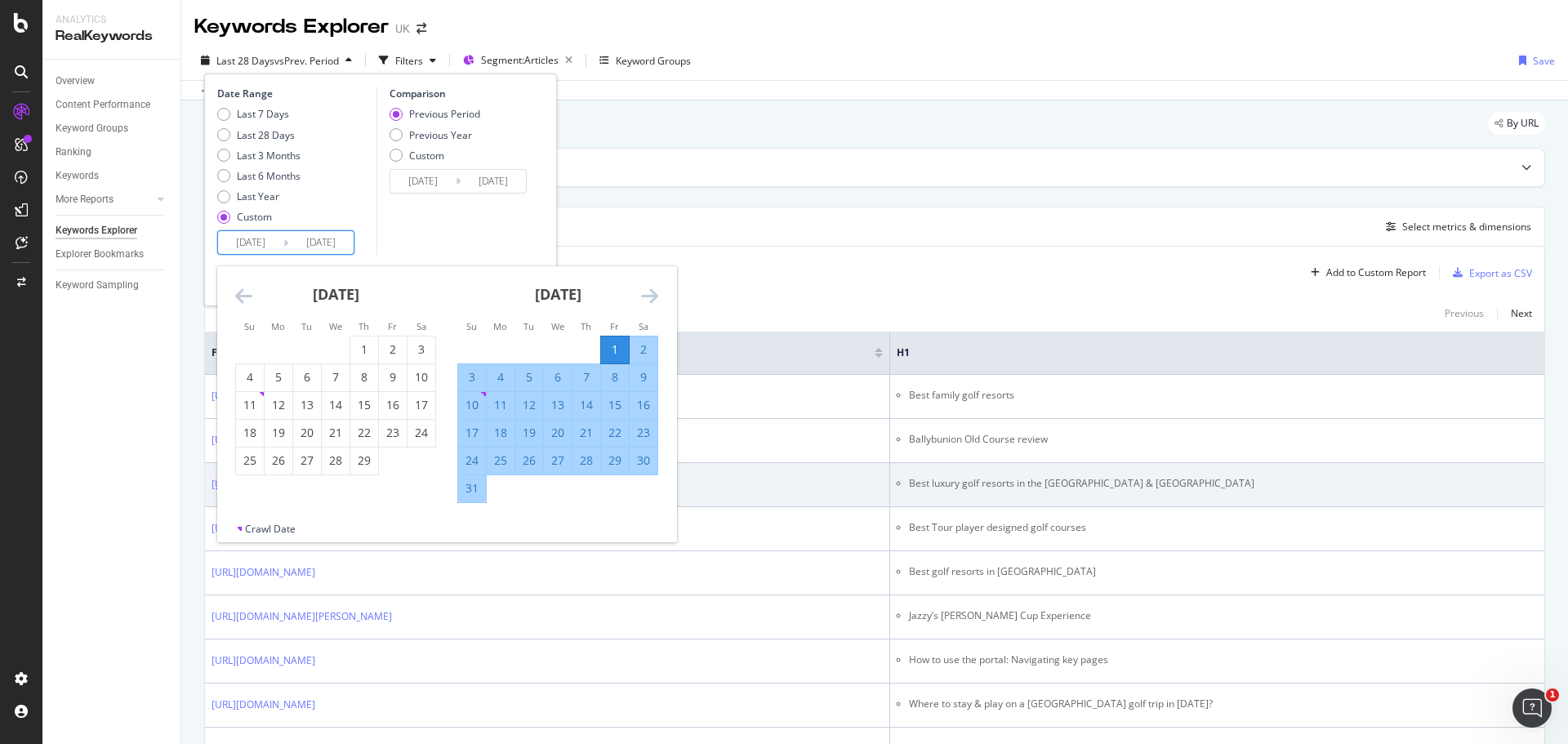
click at [473, 492] on div "31" at bounding box center [472, 489] width 28 height 17
type input "[DATE]"
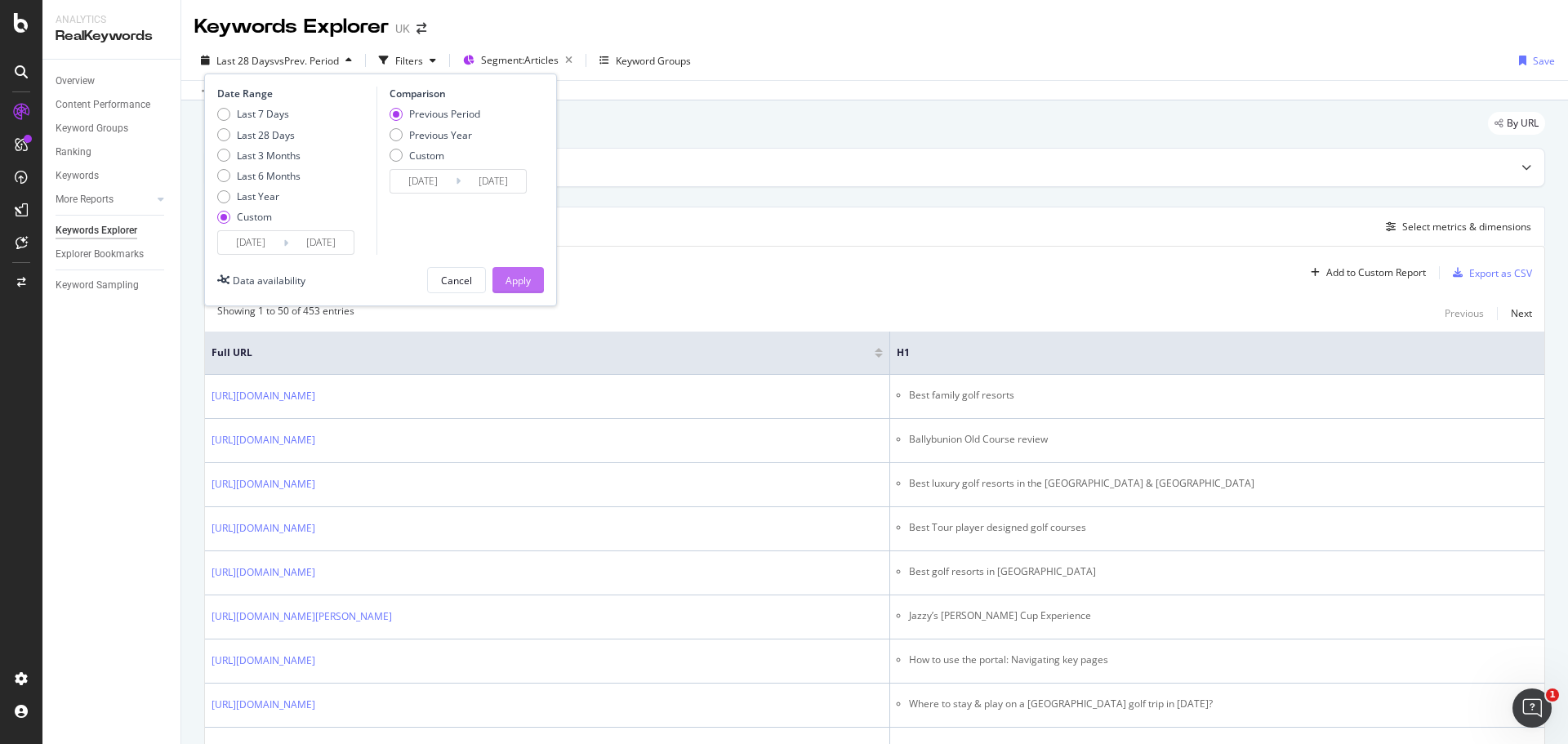
click at [523, 281] on div "Apply" at bounding box center [518, 281] width 25 height 14
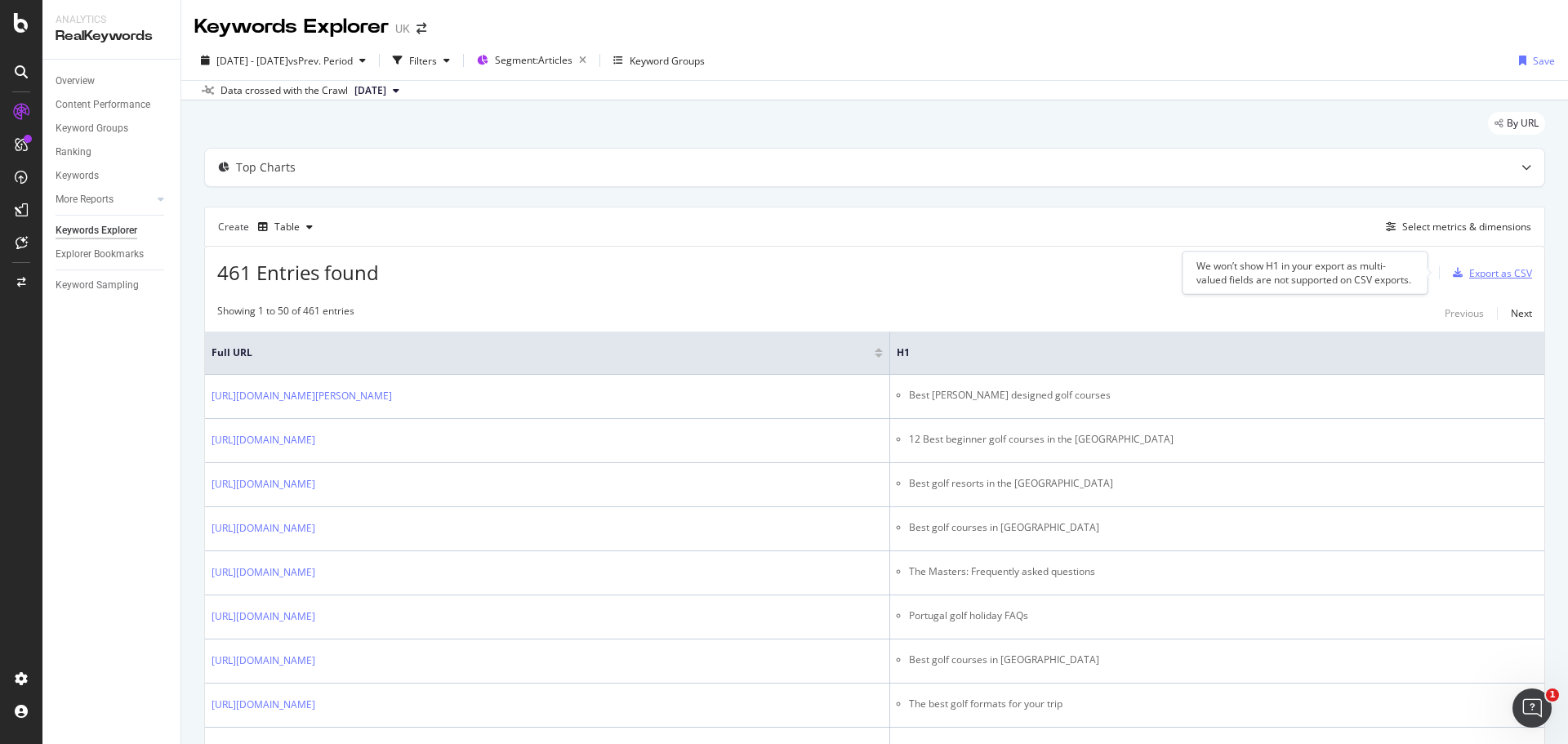
click at [1487, 280] on div "Export as CSV" at bounding box center [1500, 274] width 63 height 14
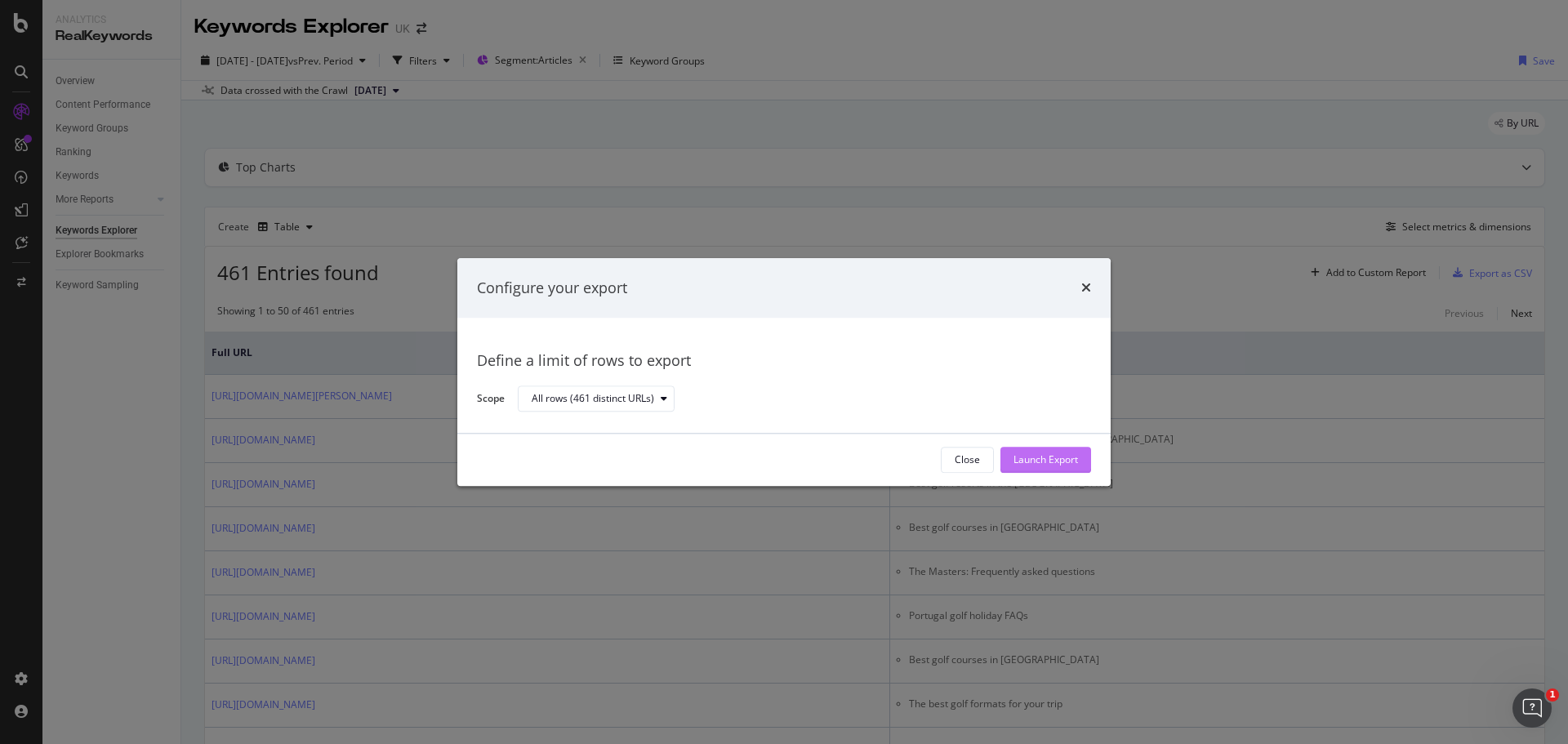
click at [1057, 465] on div "Launch Export" at bounding box center [1046, 461] width 64 height 14
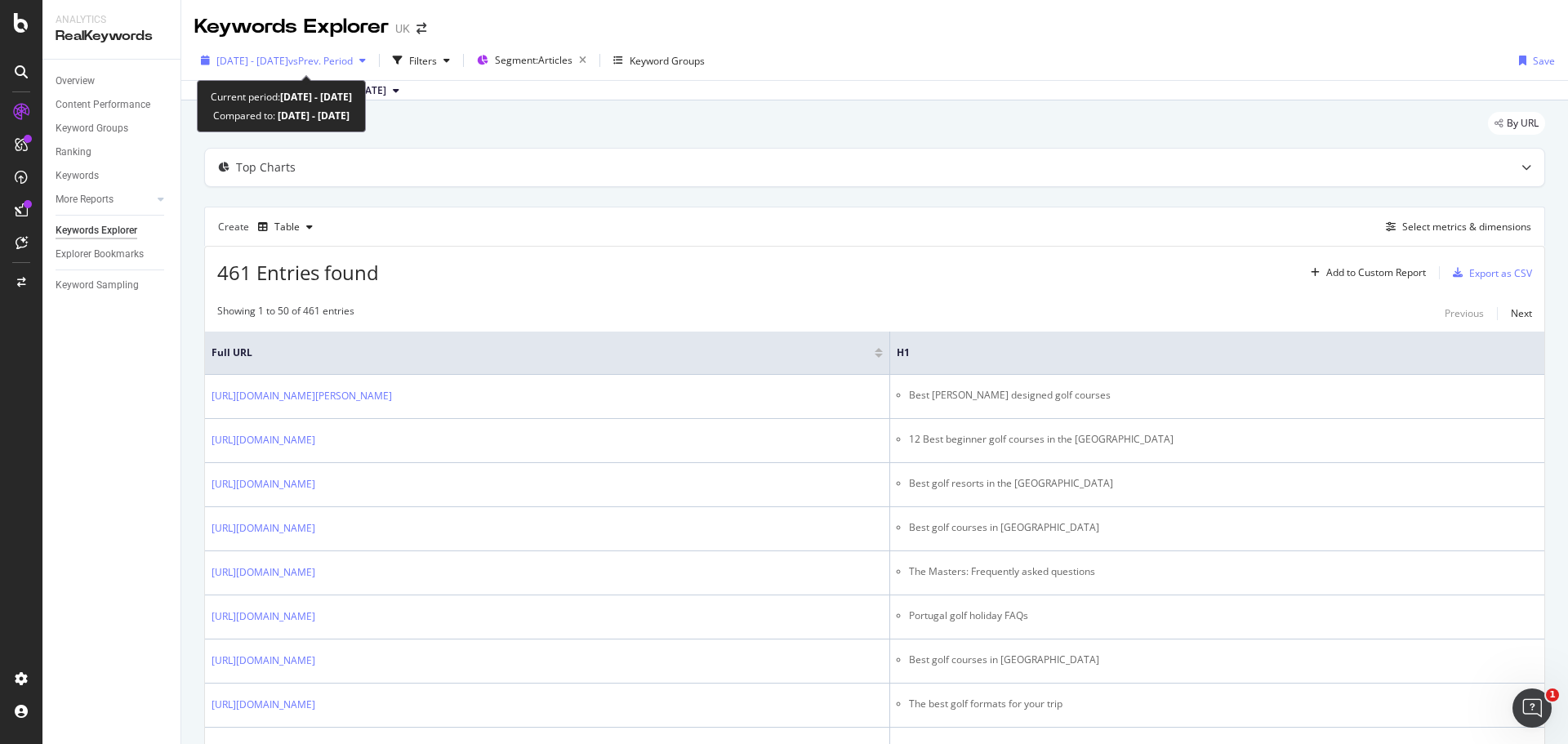
click at [288, 59] on span "[DATE] - [DATE]" at bounding box center [252, 61] width 72 height 14
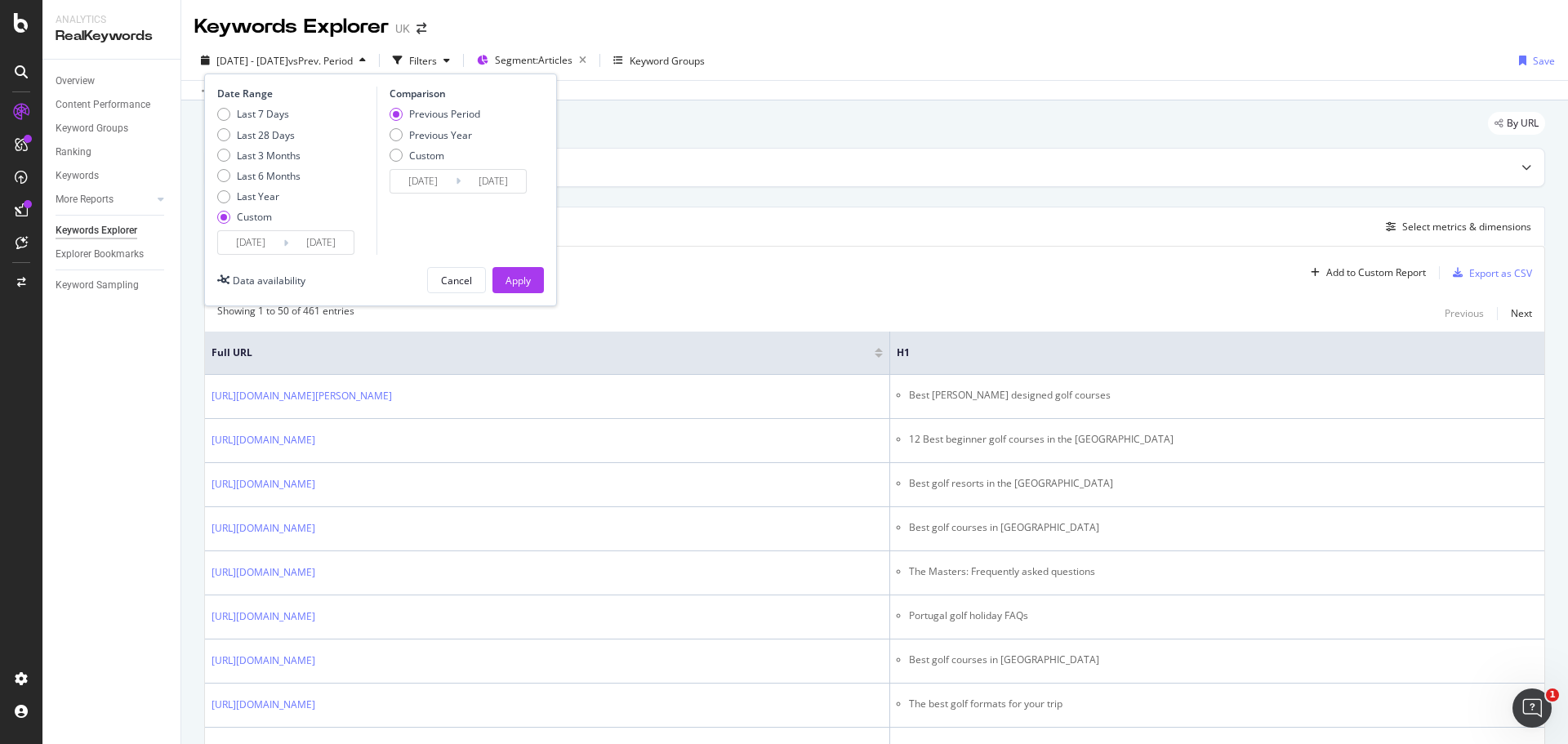
click at [247, 242] on input "[DATE]" at bounding box center [250, 242] width 65 height 23
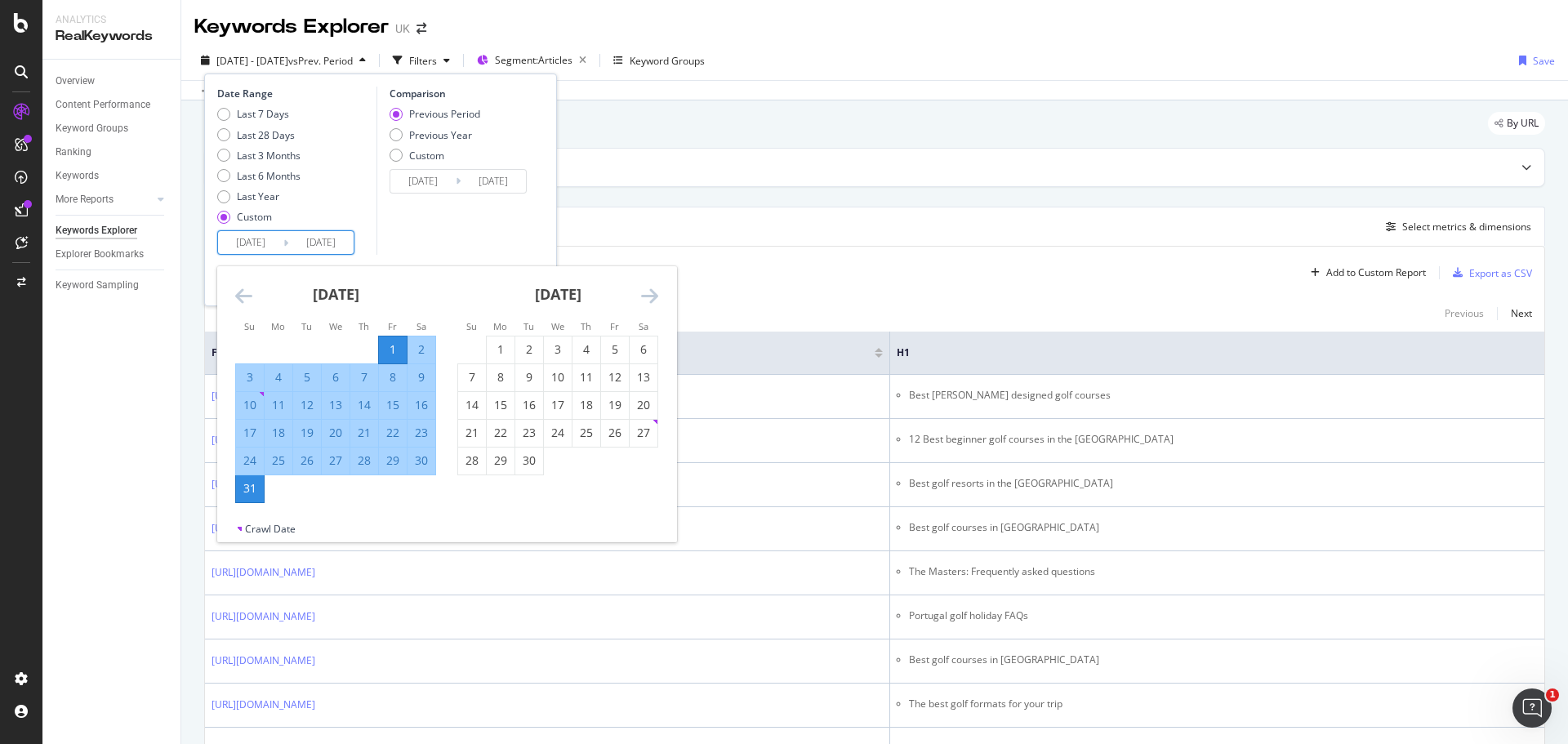
click at [389, 356] on div "1" at bounding box center [393, 349] width 28 height 17
click at [393, 348] on div "1" at bounding box center [393, 349] width 28 height 17
type input "[DATE]"
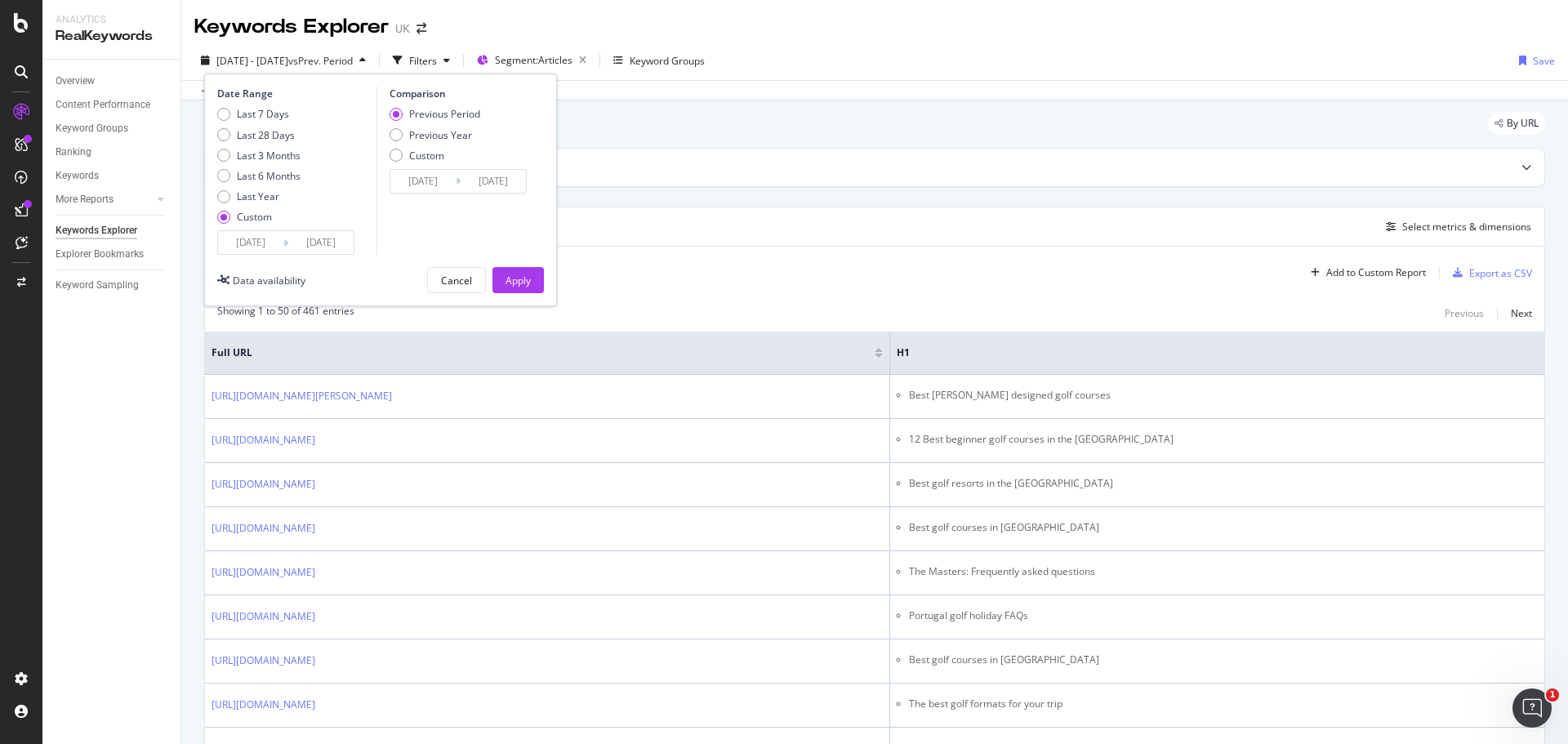
click at [309, 240] on input "[DATE]" at bounding box center [320, 242] width 65 height 23
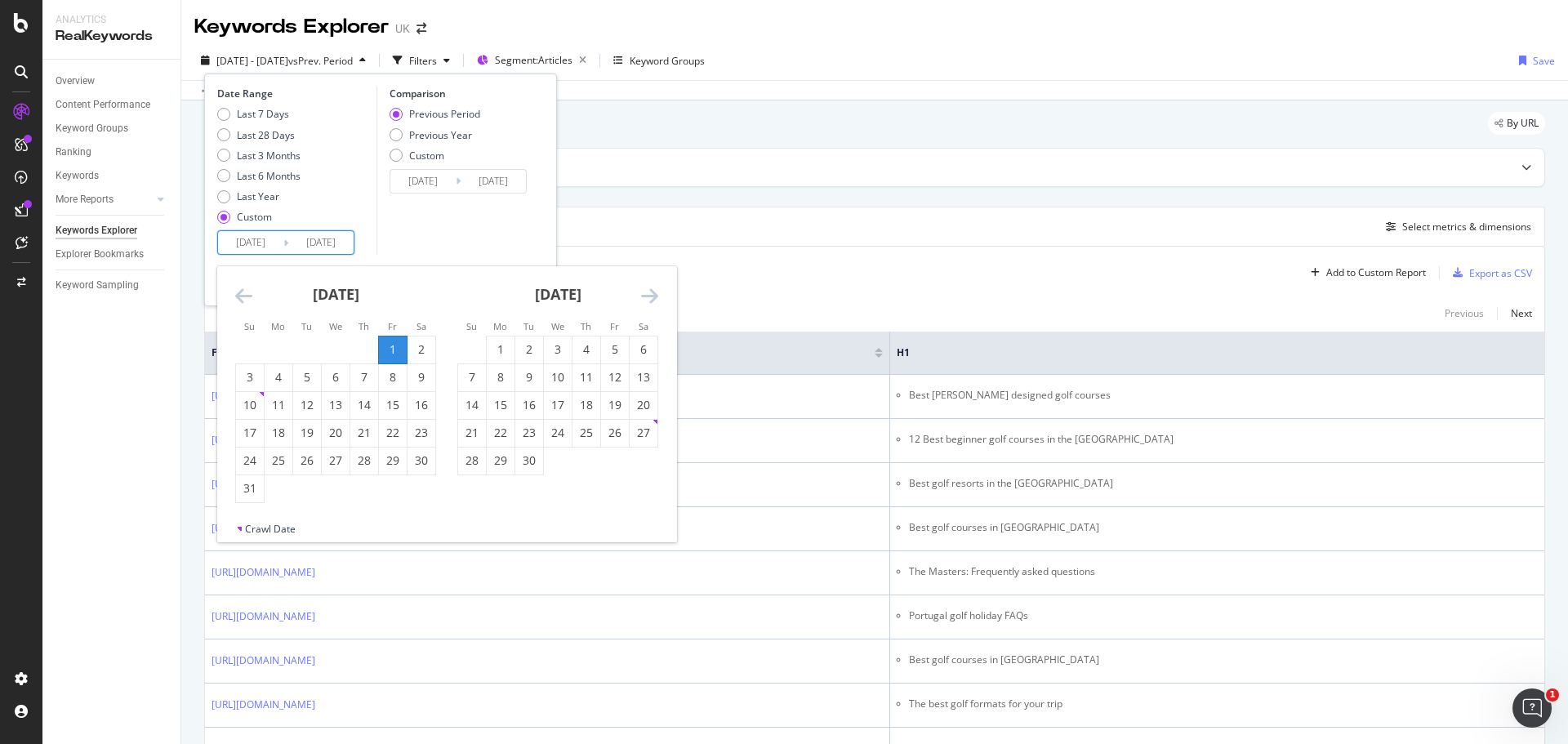
click at [389, 352] on div "1" at bounding box center [393, 349] width 28 height 17
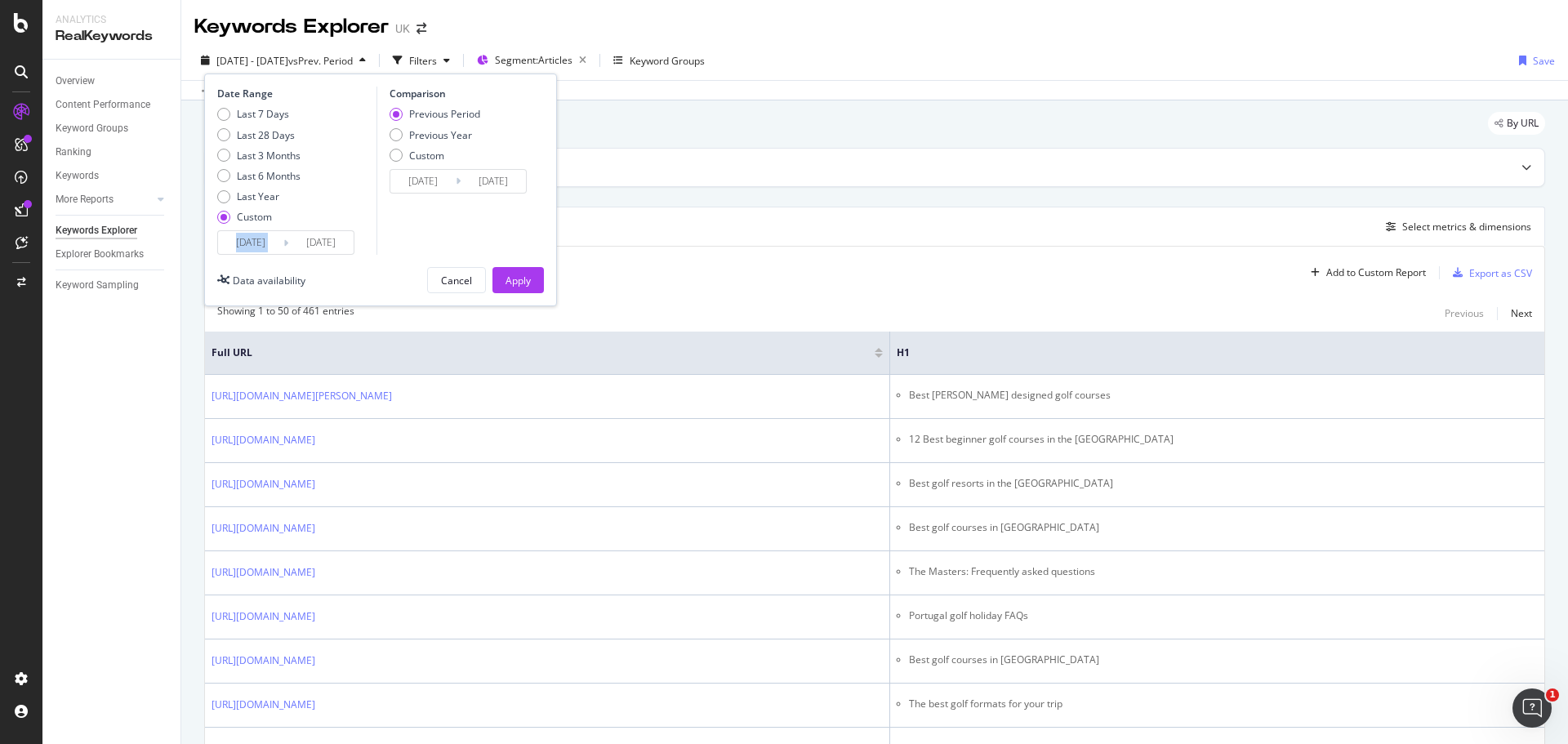
drag, startPoint x: 292, startPoint y: 231, endPoint x: 305, endPoint y: 236, distance: 13.9
click at [293, 232] on div "[DATE] Navigate forward to interact with the calendar and select a date. Press …" at bounding box center [286, 242] width 138 height 24
click at [328, 249] on input "[DATE]" at bounding box center [320, 242] width 65 height 23
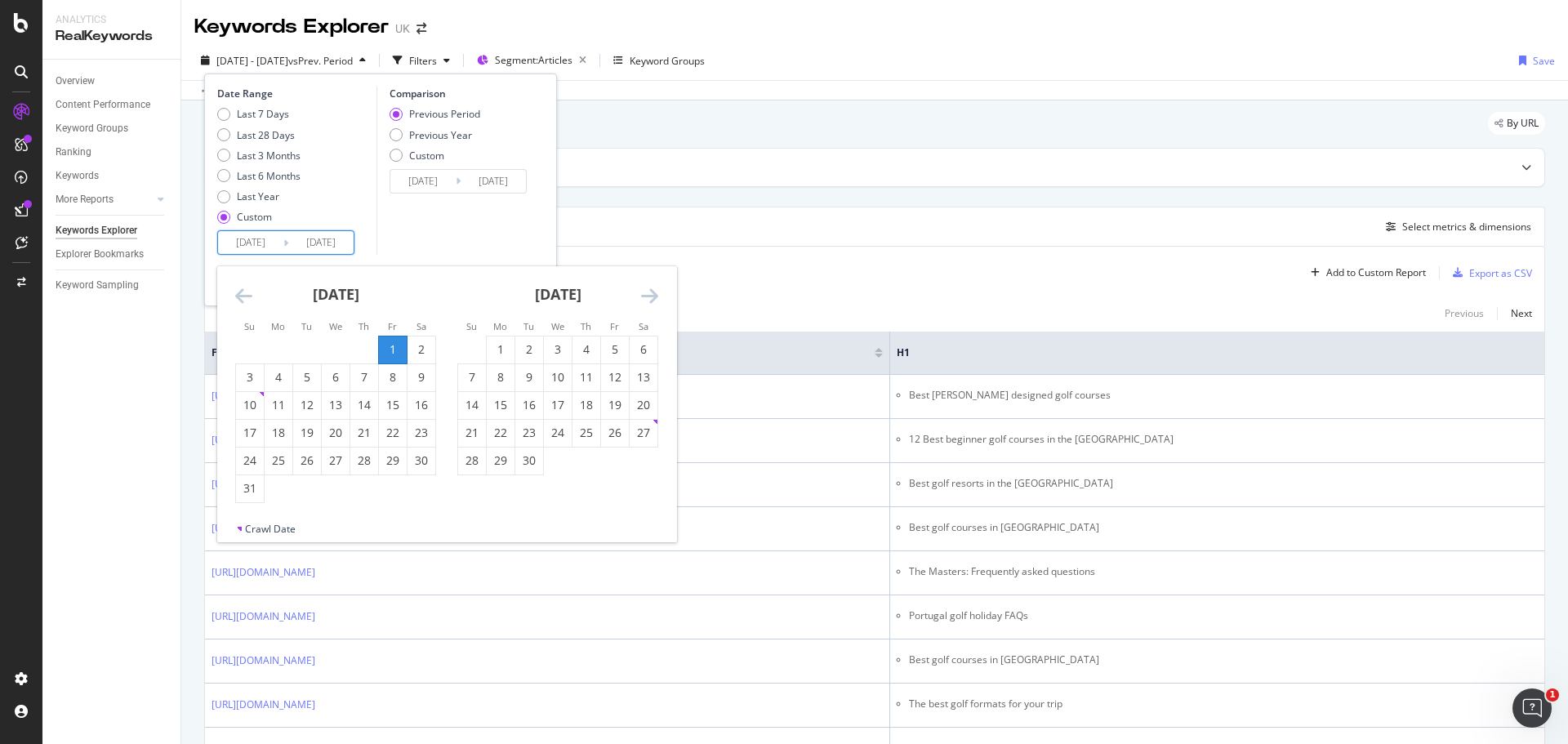
click at [650, 301] on icon "Move forward to switch to the next month." at bounding box center [649, 295] width 17 height 20
click at [651, 301] on icon "Move forward to switch to the next month." at bounding box center [649, 295] width 17 height 20
click at [653, 300] on icon "Move forward to switch to the next month." at bounding box center [649, 295] width 17 height 20
click at [654, 300] on icon "Move forward to switch to the next month." at bounding box center [649, 295] width 17 height 20
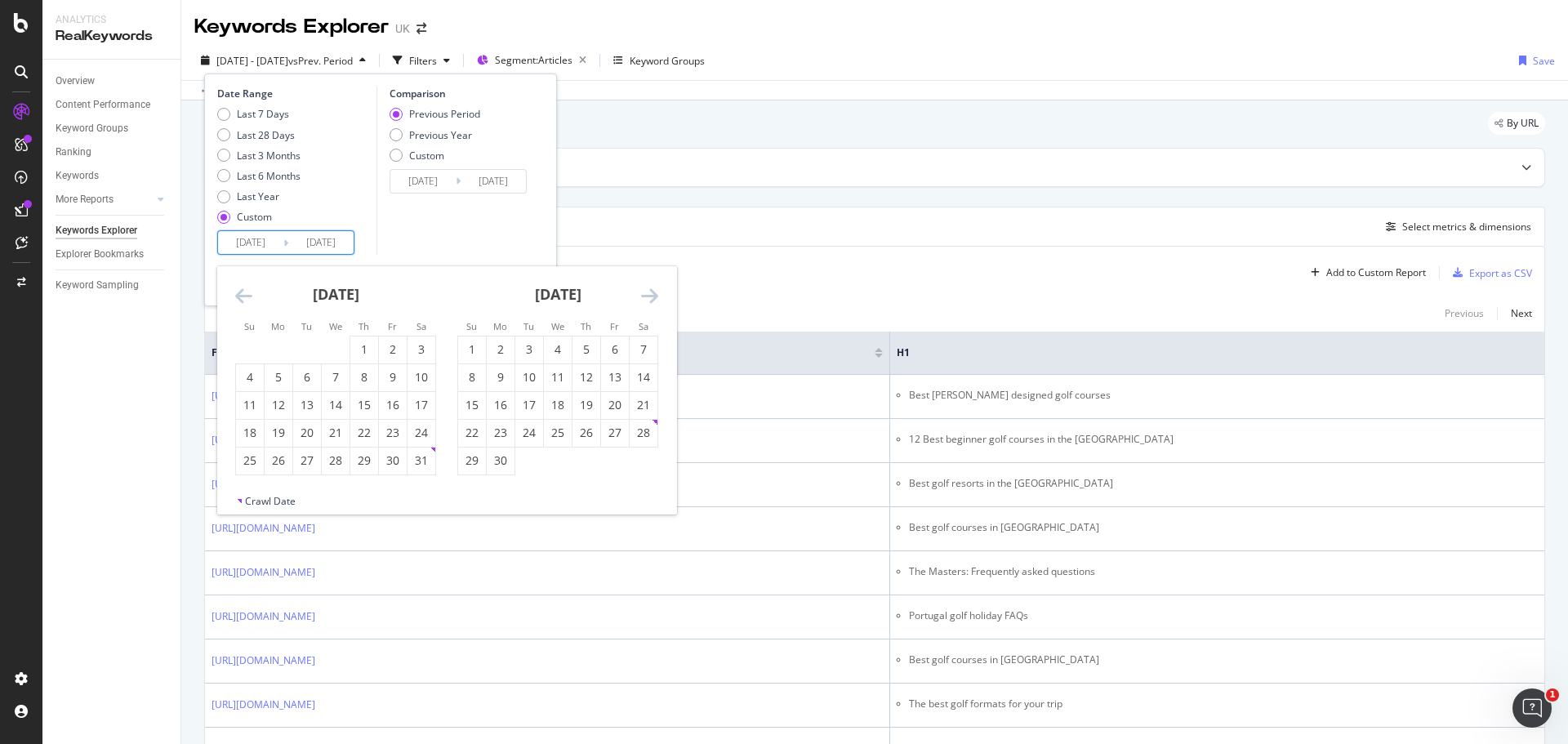
click at [654, 300] on icon "Move forward to switch to the next month." at bounding box center [649, 295] width 17 height 20
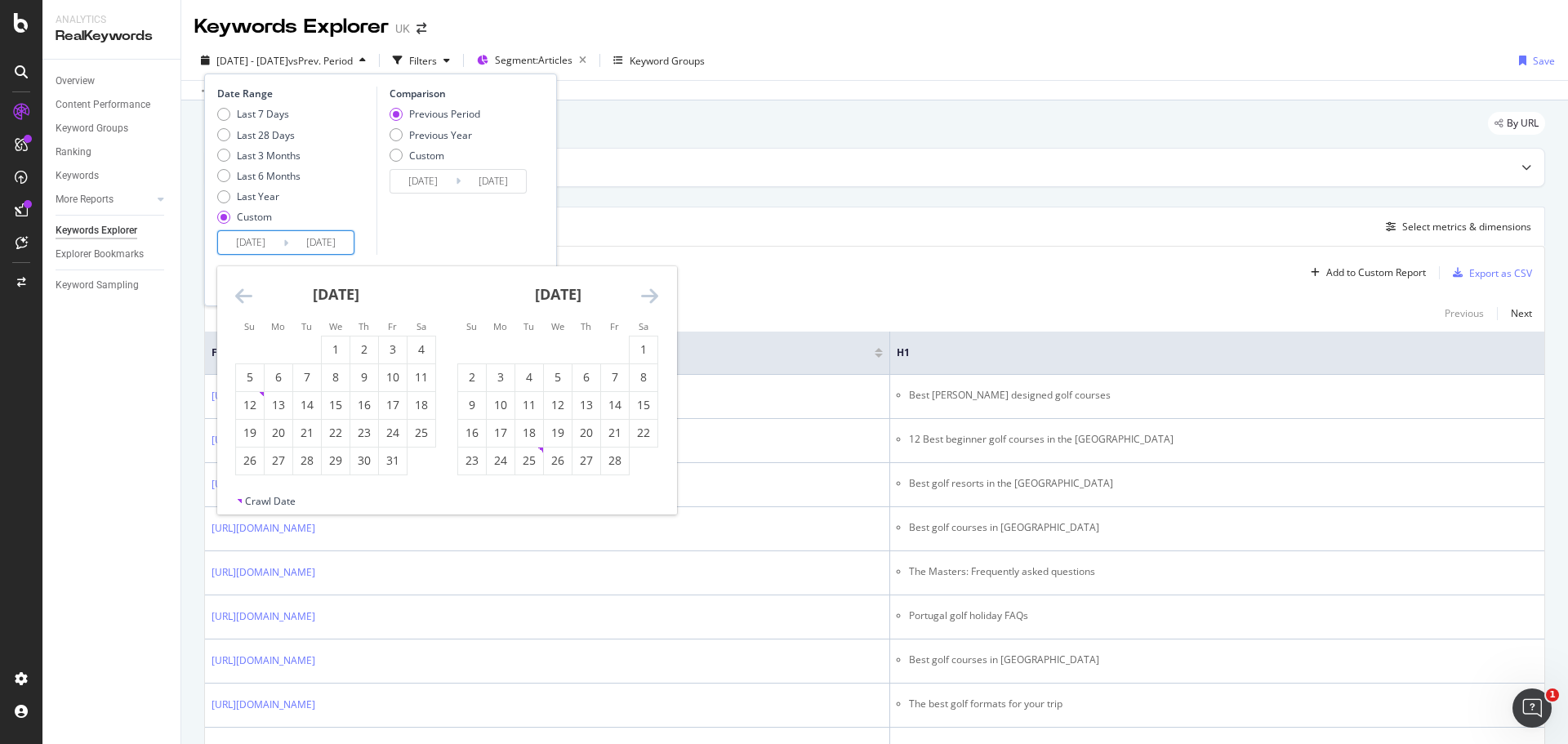
click at [654, 300] on icon "Move forward to switch to the next month." at bounding box center [649, 295] width 17 height 20
click at [655, 300] on icon "Move forward to switch to the next month." at bounding box center [649, 295] width 17 height 20
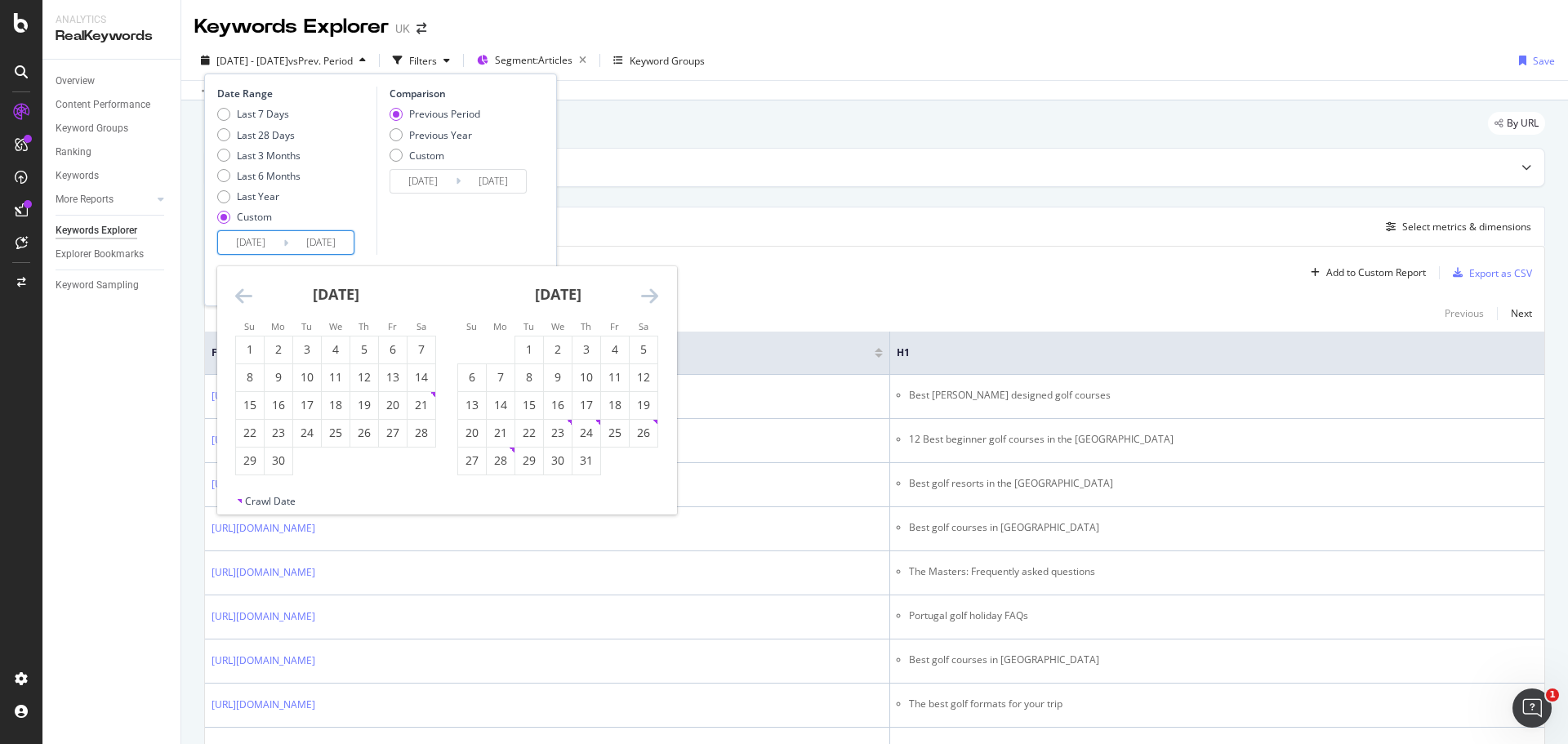
click at [655, 300] on icon "Move forward to switch to the next month." at bounding box center [649, 295] width 17 height 20
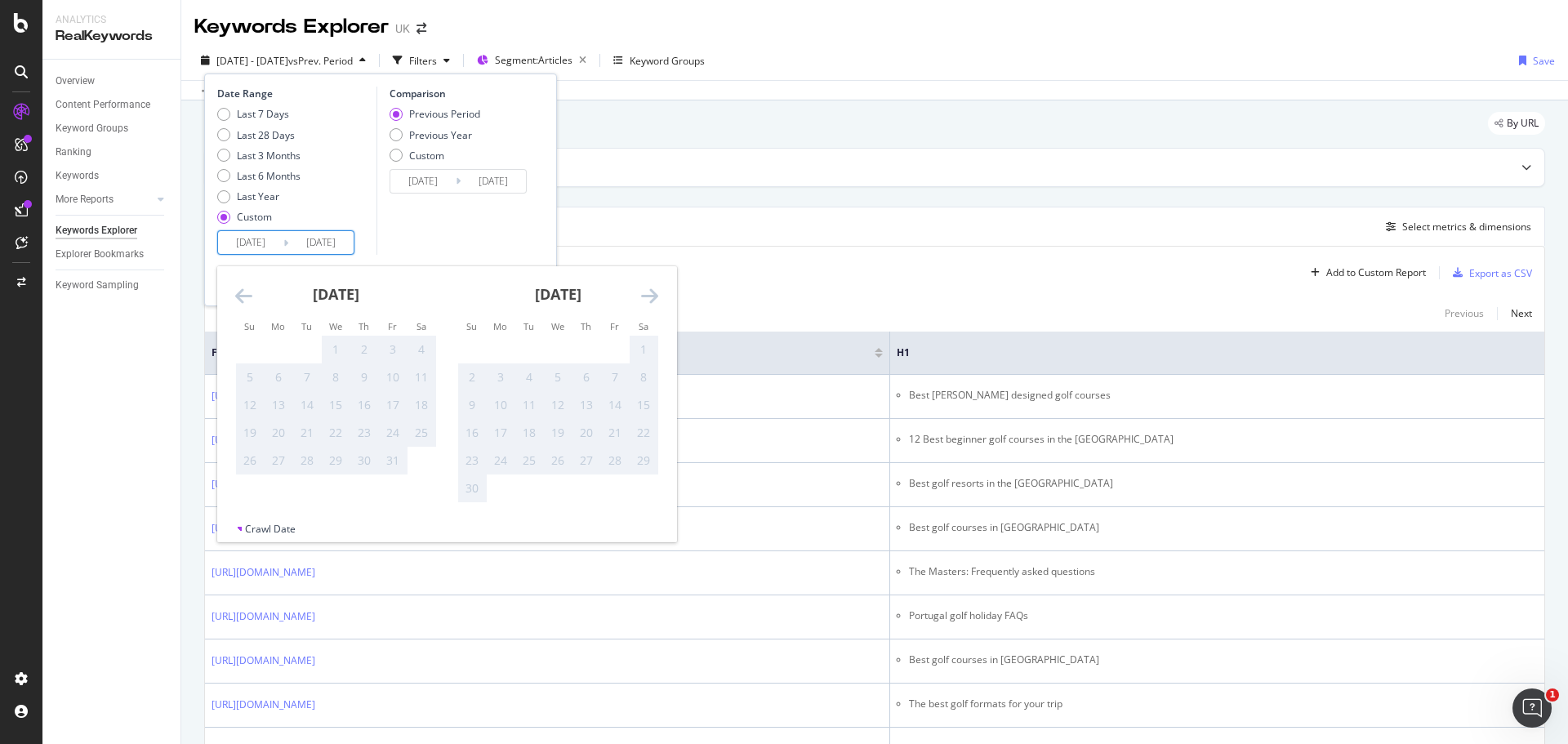
click at [655, 300] on icon "Move forward to switch to the next month." at bounding box center [649, 295] width 17 height 20
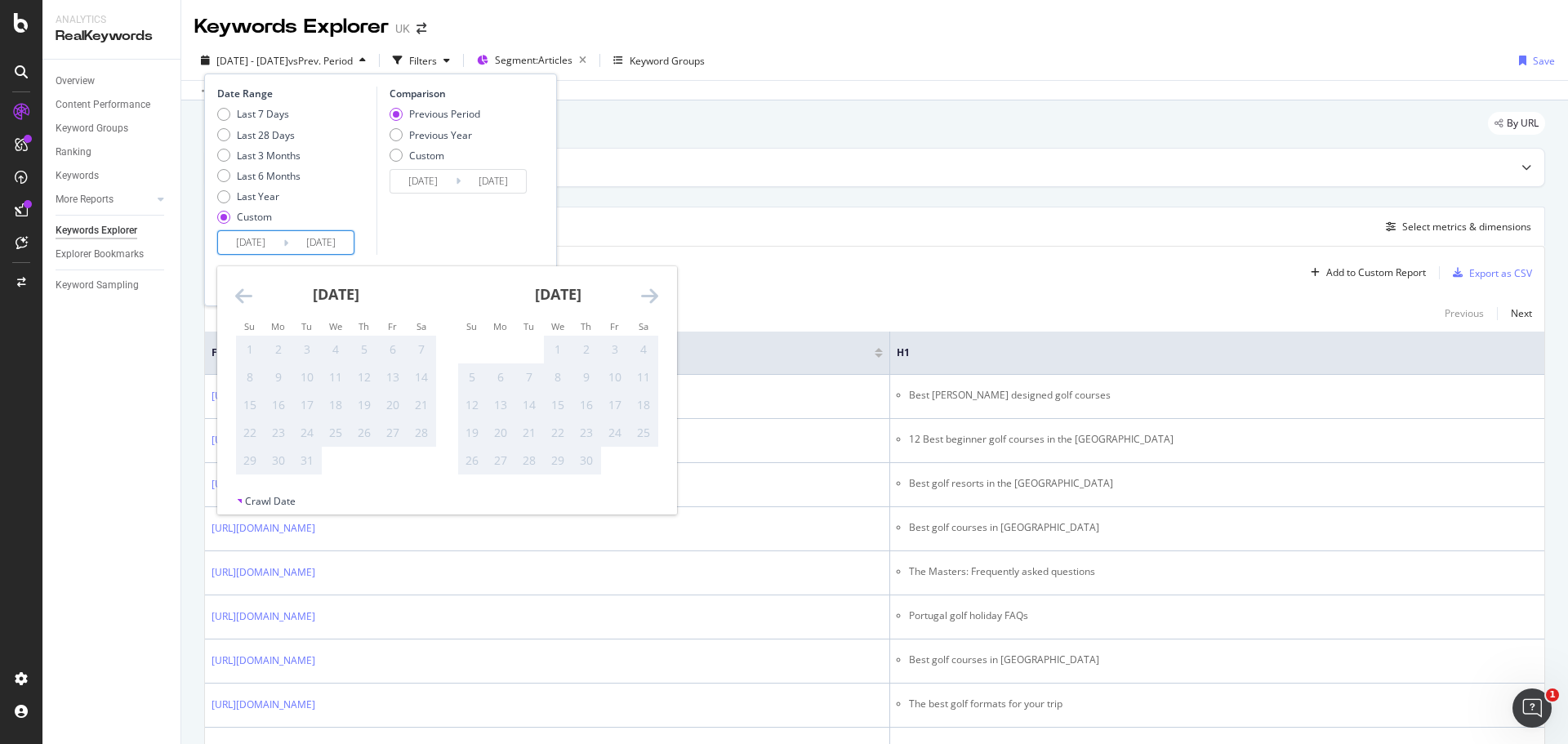
click at [238, 294] on div "[DATE] 1 2 3 4 5 6 7 8 9 10 11 12 13 14 15 16 17 18 19 20 21 22 23 24 25 26 27 …" at bounding box center [446, 381] width 459 height 228
click at [241, 294] on icon "Move backward to switch to the previous month." at bounding box center [244, 295] width 17 height 20
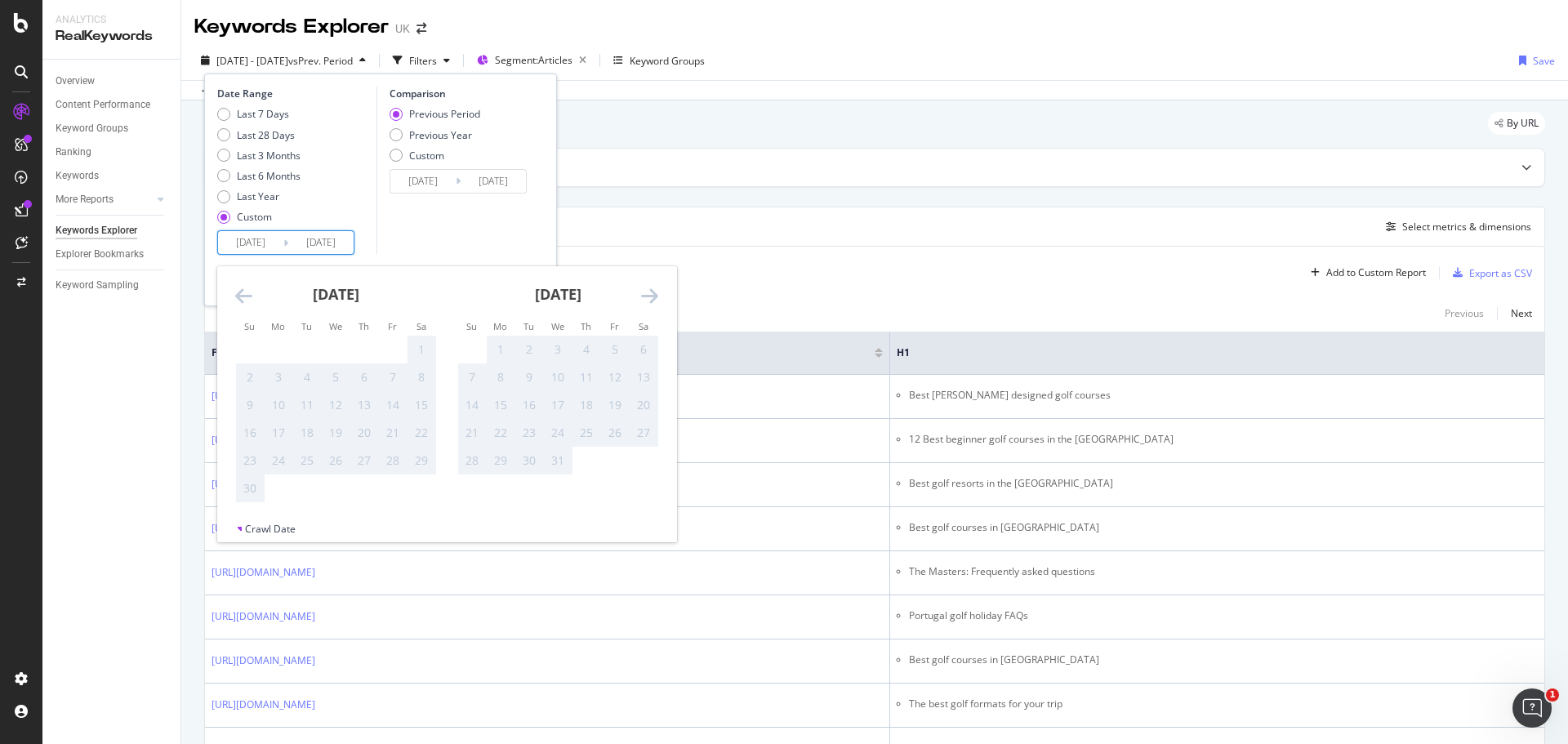
click at [241, 294] on icon "Move backward to switch to the previous month." at bounding box center [244, 295] width 17 height 20
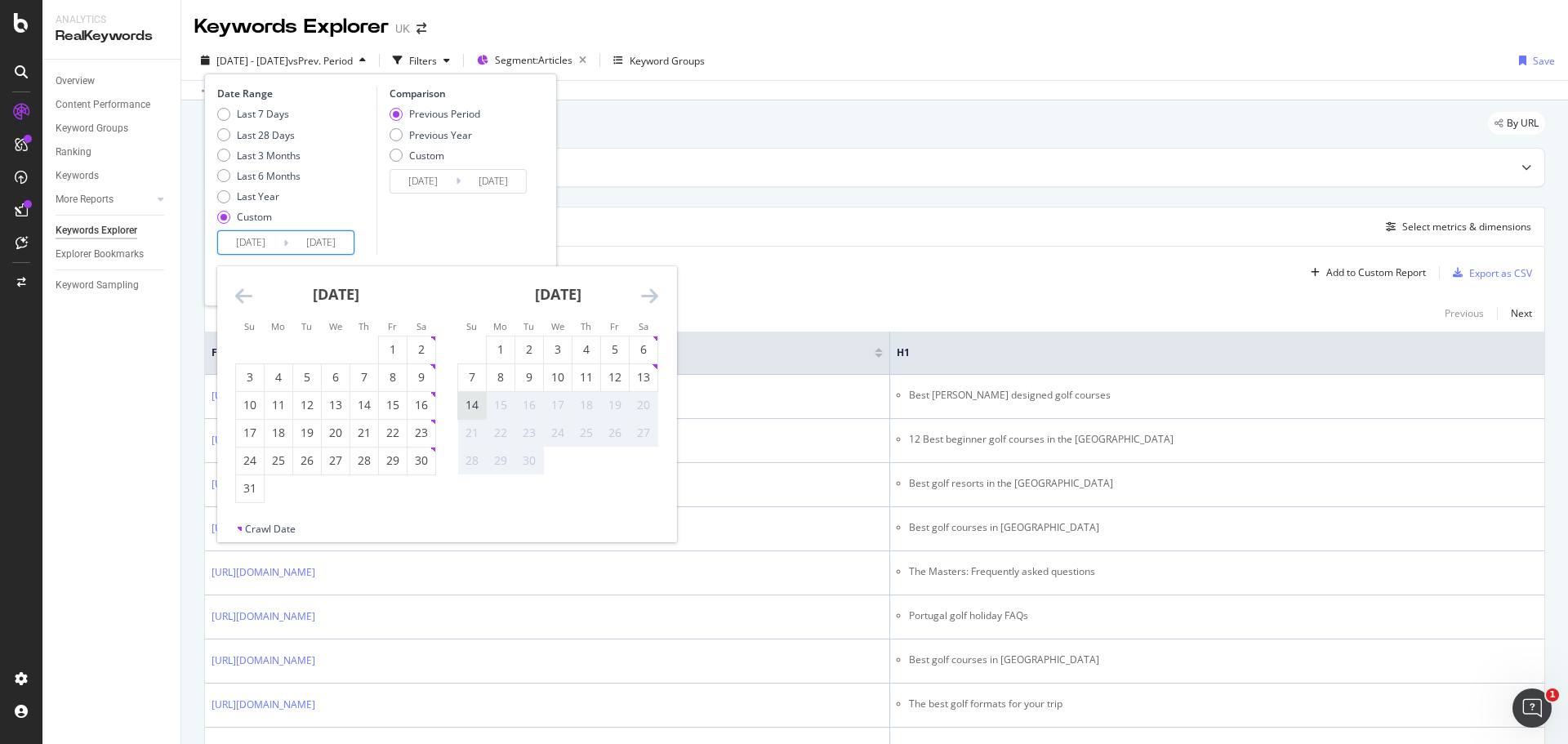
click at [466, 399] on div "14" at bounding box center [472, 405] width 28 height 17
type input "[DATE]"
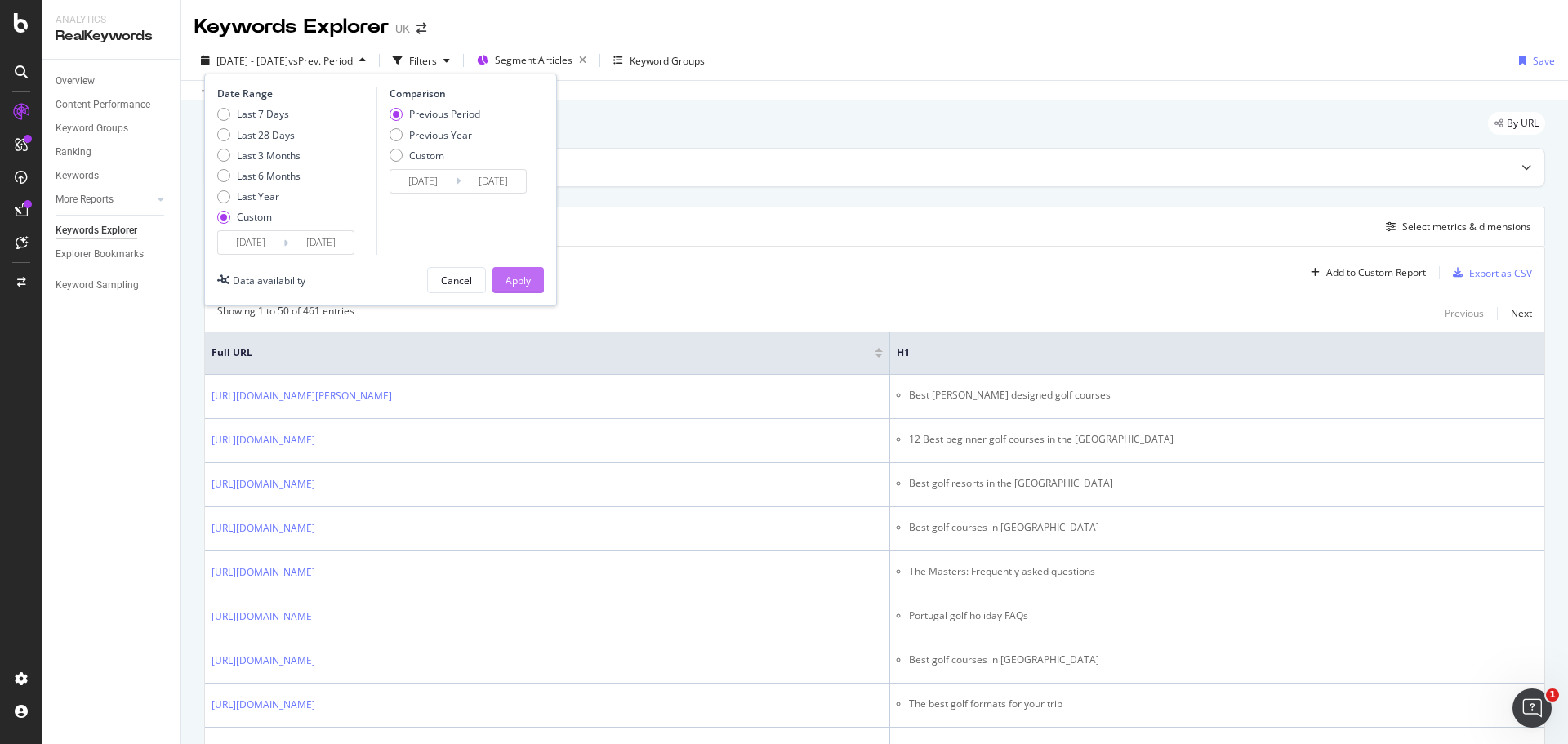
click at [528, 284] on div "Apply" at bounding box center [518, 281] width 25 height 14
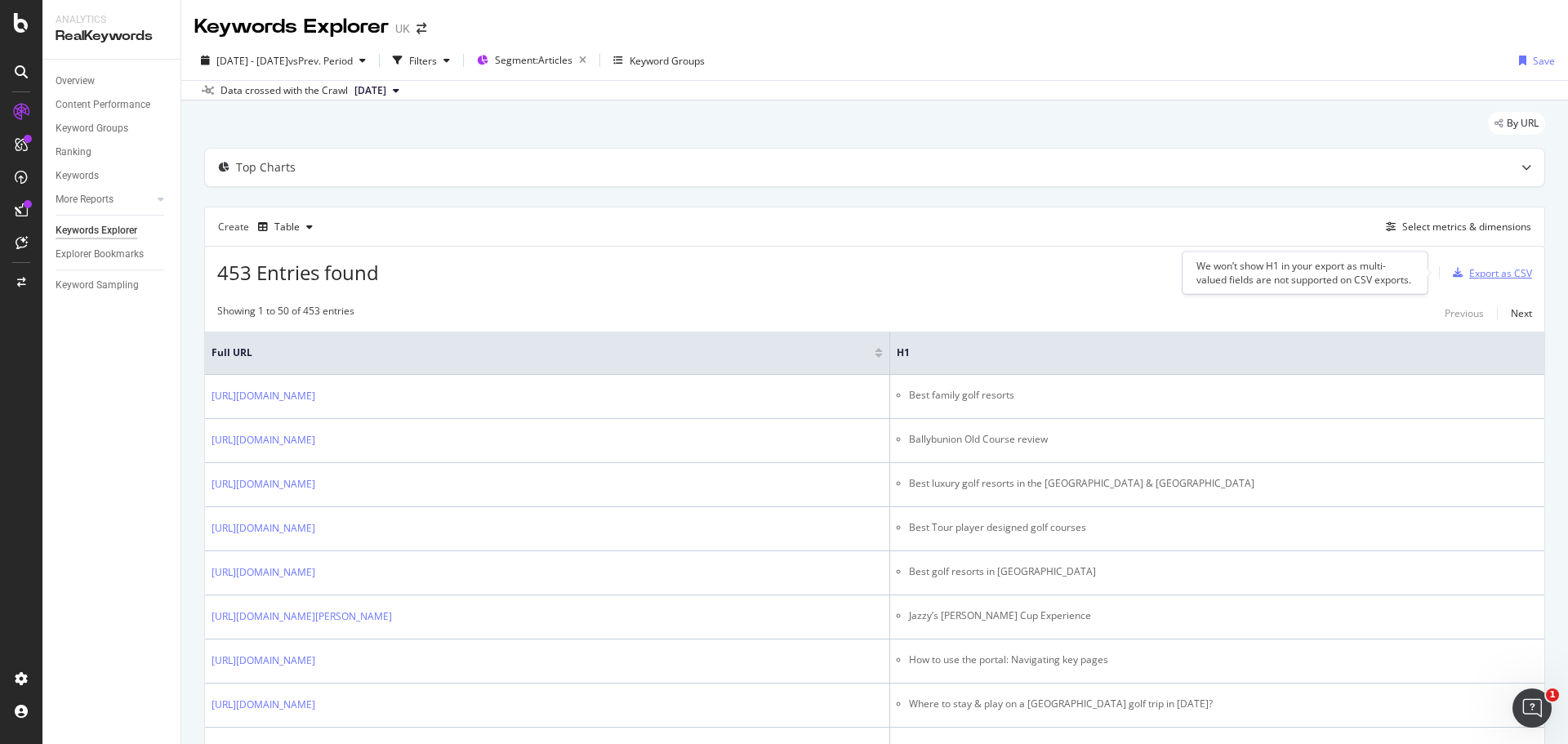
click at [1494, 271] on div "Export as CSV" at bounding box center [1500, 274] width 63 height 14
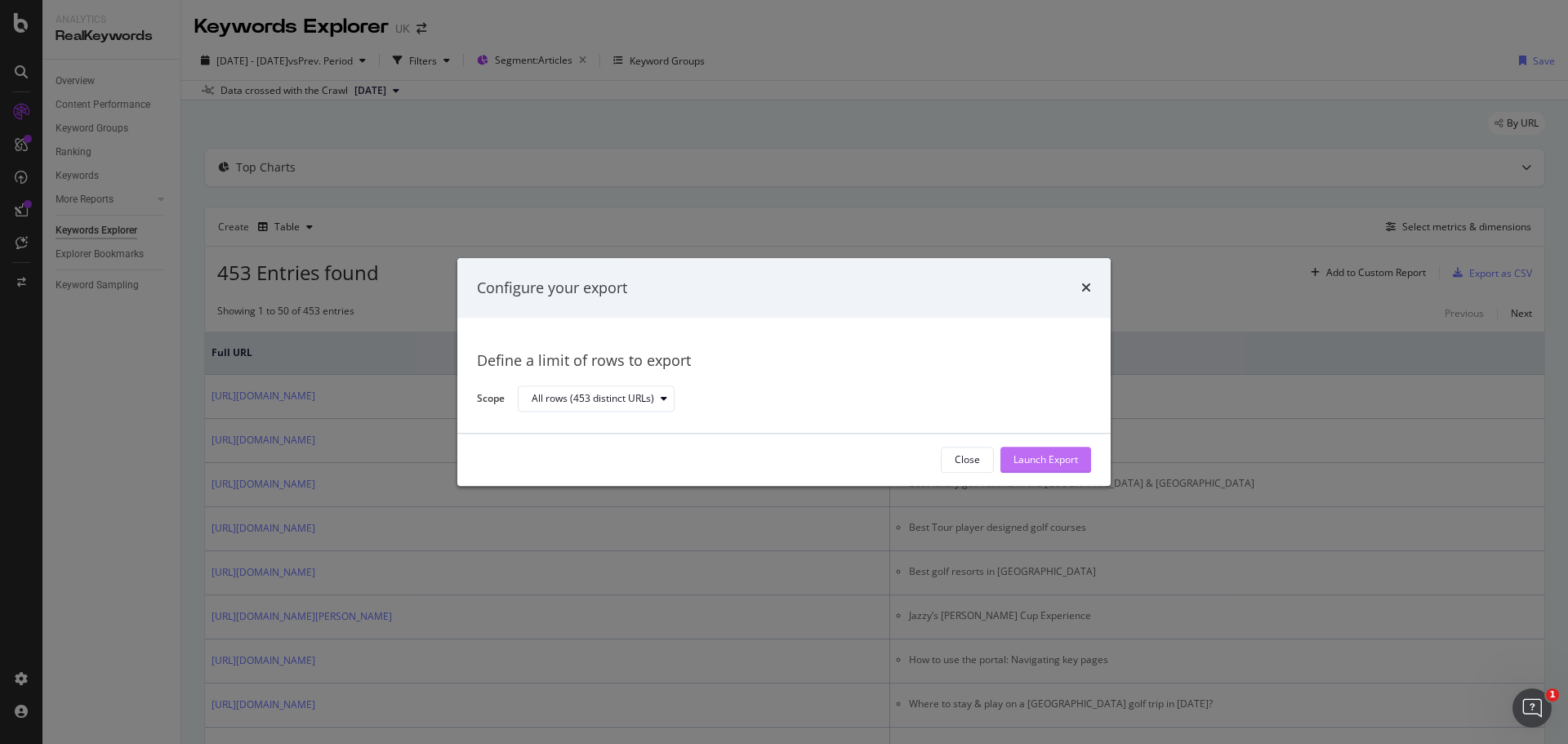
click at [1040, 463] on div "Launch Export" at bounding box center [1046, 461] width 64 height 14
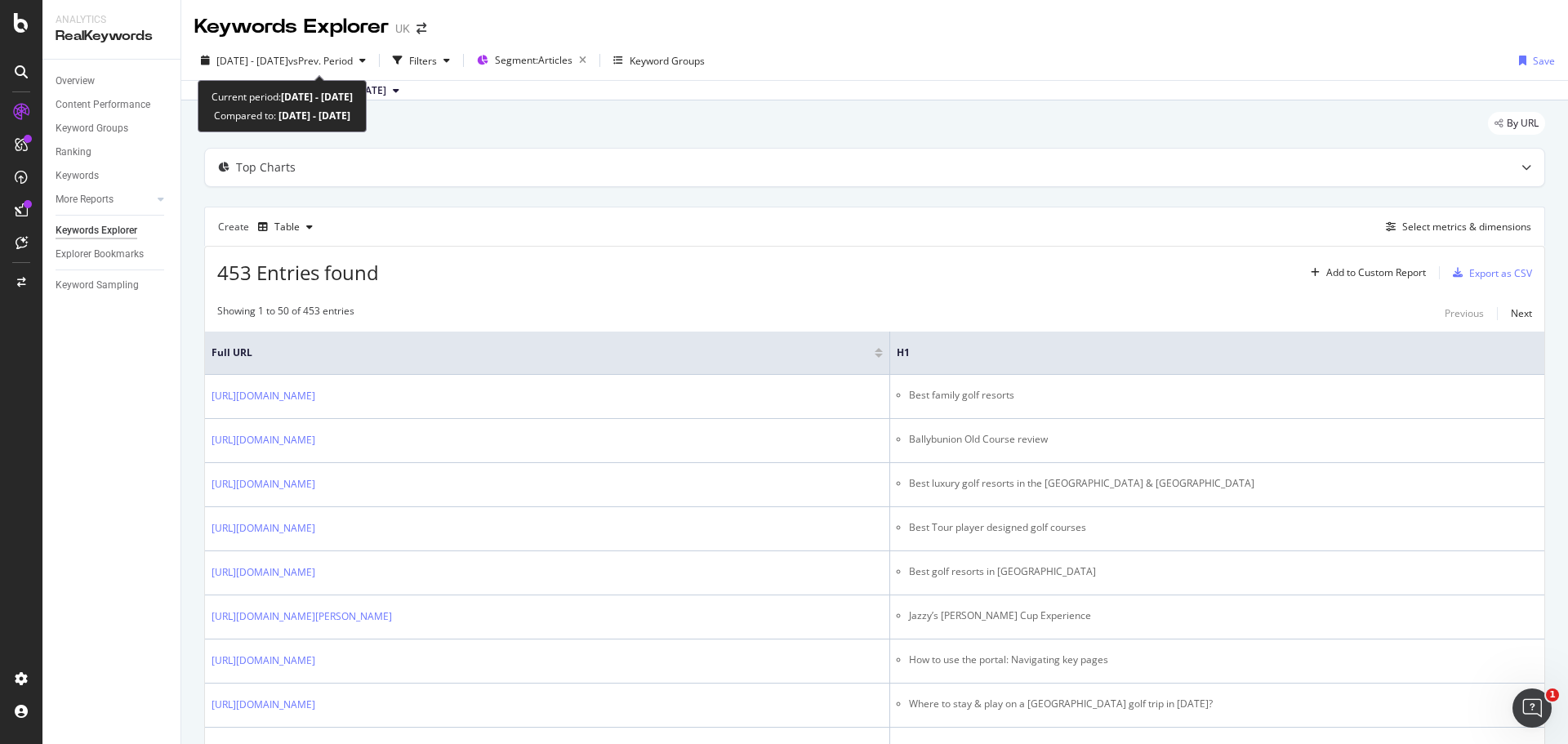
click at [343, 43] on div "[DATE] - [DATE] vs Prev. Period Filters Segment: Articles Keyword Groups Save D…" at bounding box center [874, 71] width 1387 height 59
click at [326, 52] on div "[DATE] - [DATE] vs Prev. Period" at bounding box center [283, 60] width 178 height 24
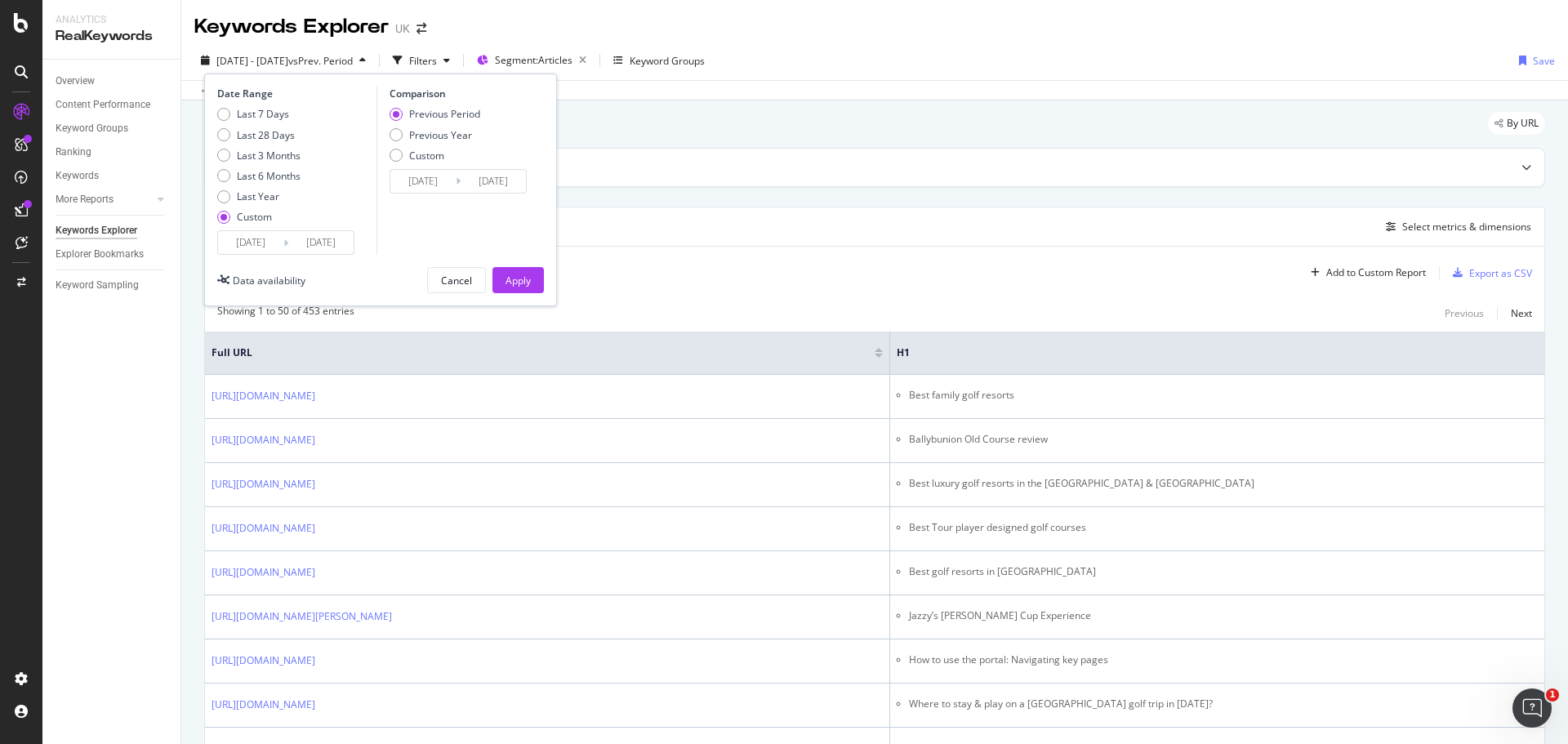
click at [244, 241] on input "[DATE]" at bounding box center [250, 242] width 65 height 23
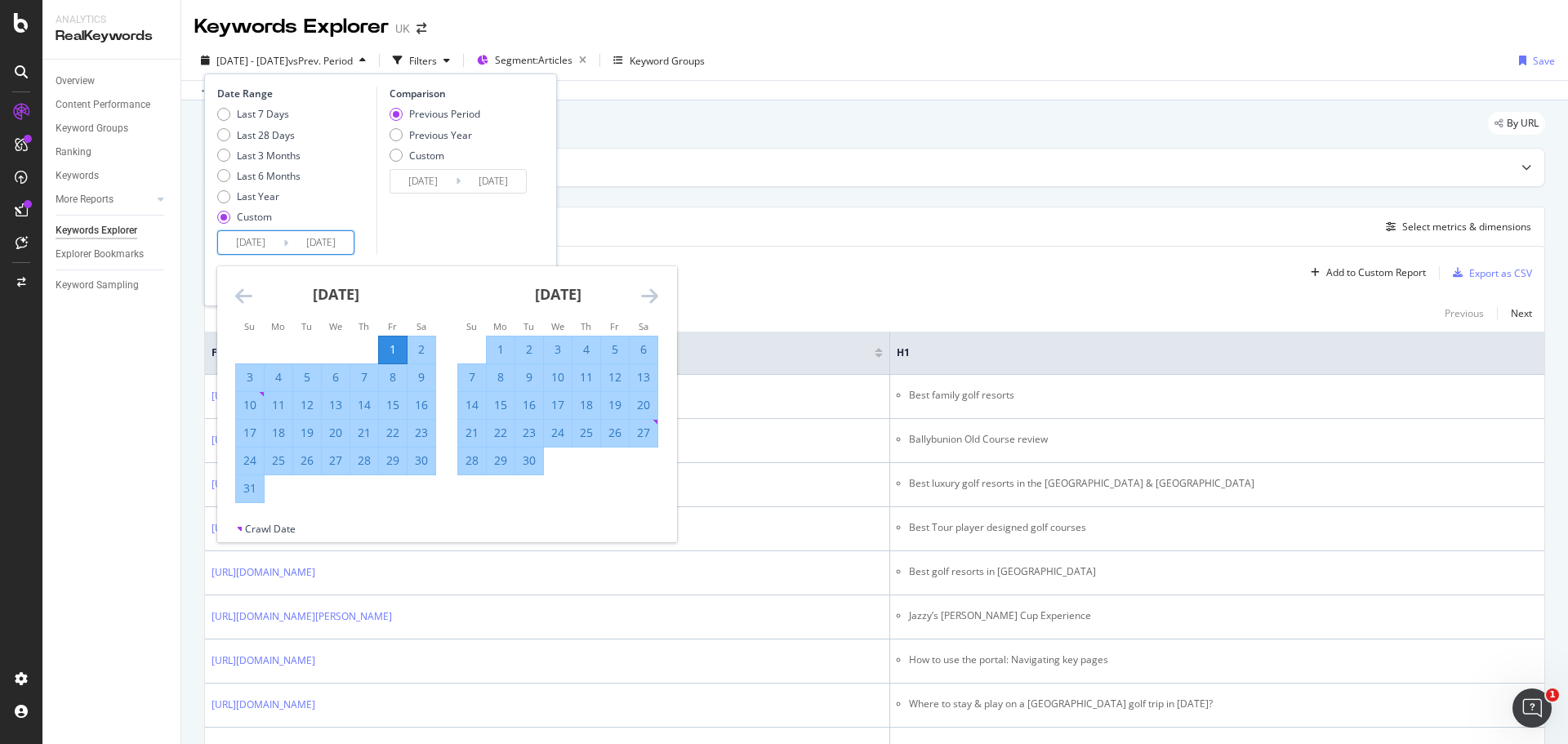
click at [247, 302] on icon "Move backward to switch to the previous month." at bounding box center [244, 295] width 17 height 20
click at [247, 301] on icon "Move backward to switch to the previous month." at bounding box center [244, 295] width 17 height 20
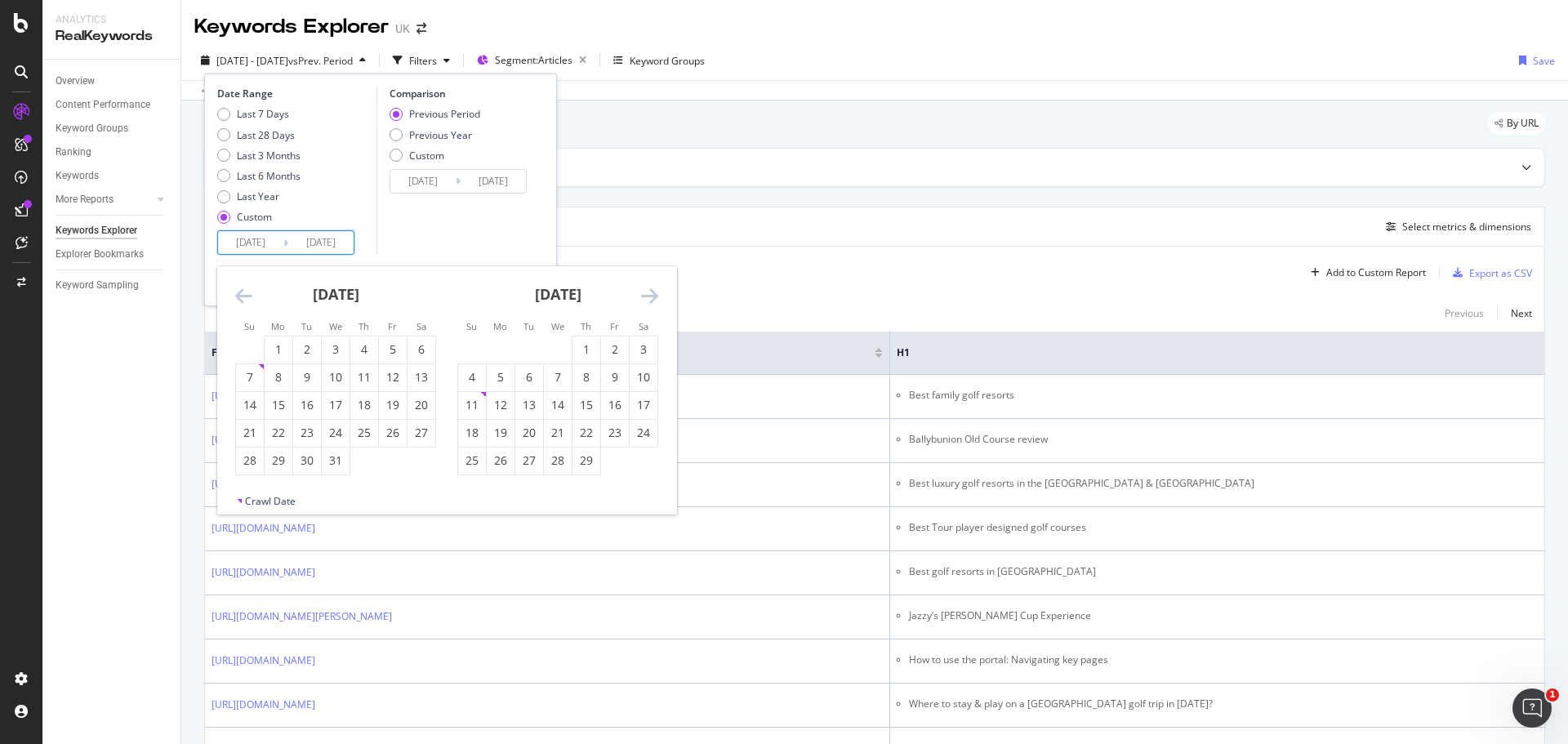
click at [250, 300] on icon "Move backward to switch to the previous month." at bounding box center [244, 295] width 17 height 20
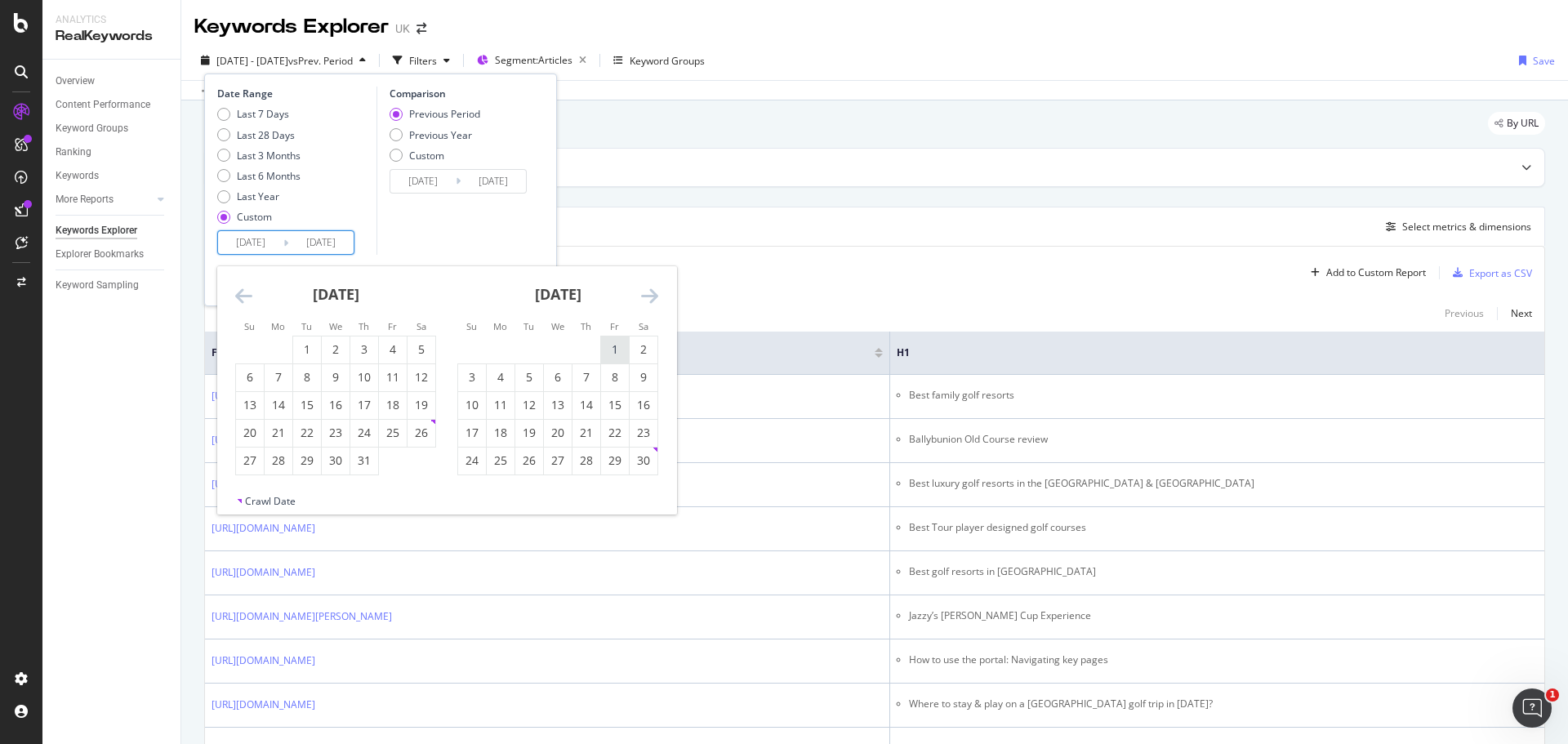
click at [617, 356] on div "1" at bounding box center [615, 349] width 28 height 17
type input "[DATE]"
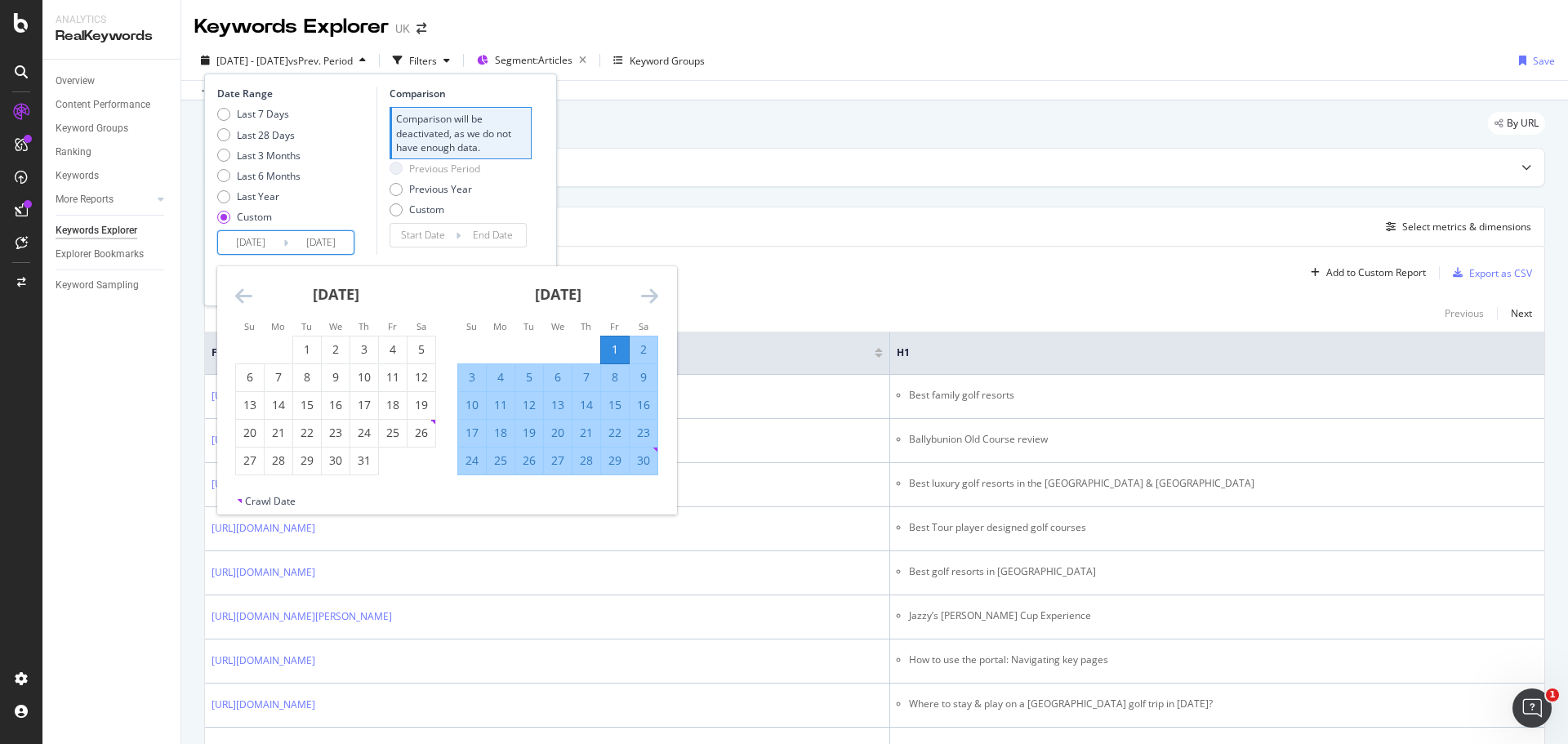
click at [617, 356] on div "1" at bounding box center [615, 349] width 28 height 17
type input "[DATE]"
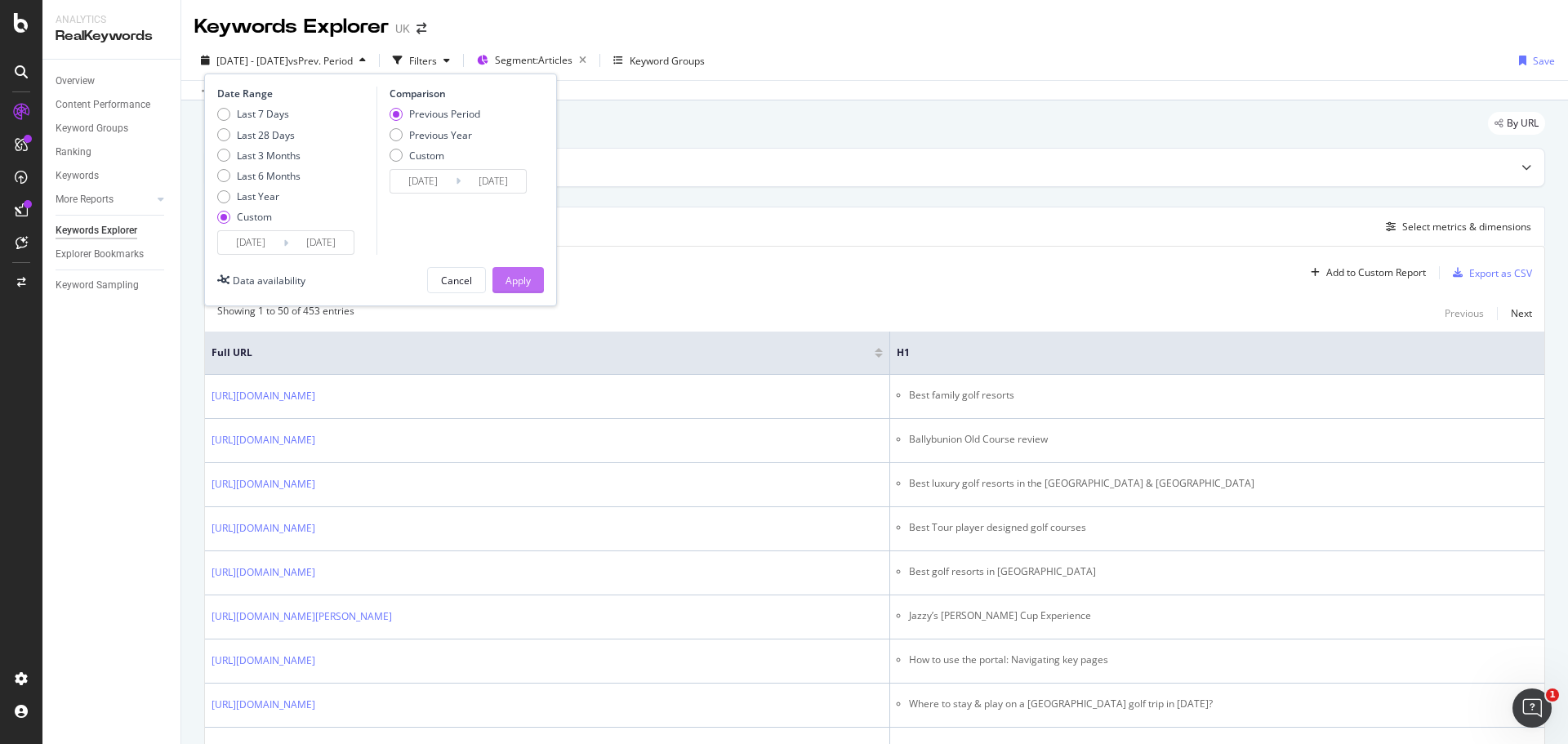
click at [529, 283] on div "Apply" at bounding box center [518, 281] width 25 height 14
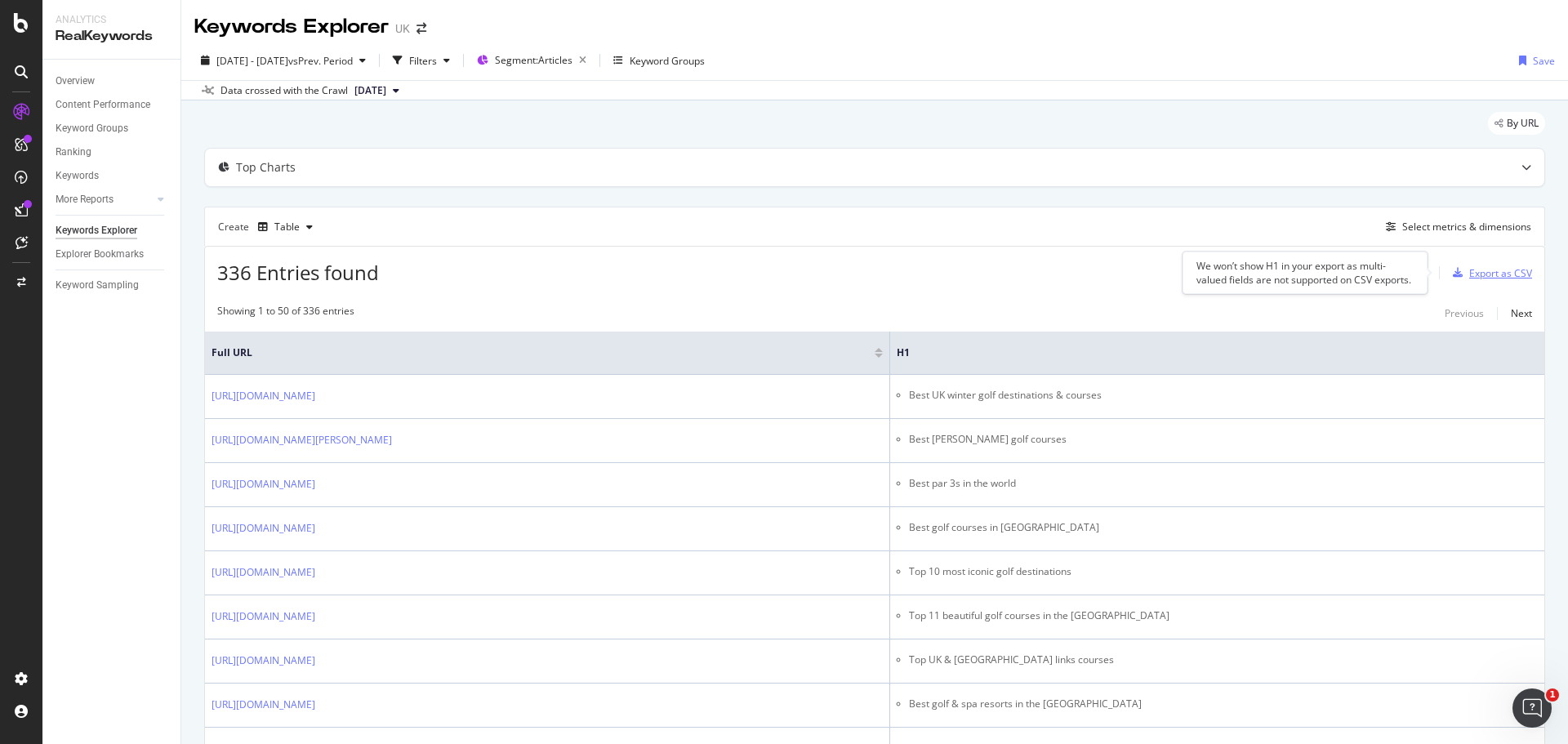
click at [1471, 271] on div "Export as CSV" at bounding box center [1500, 274] width 63 height 14
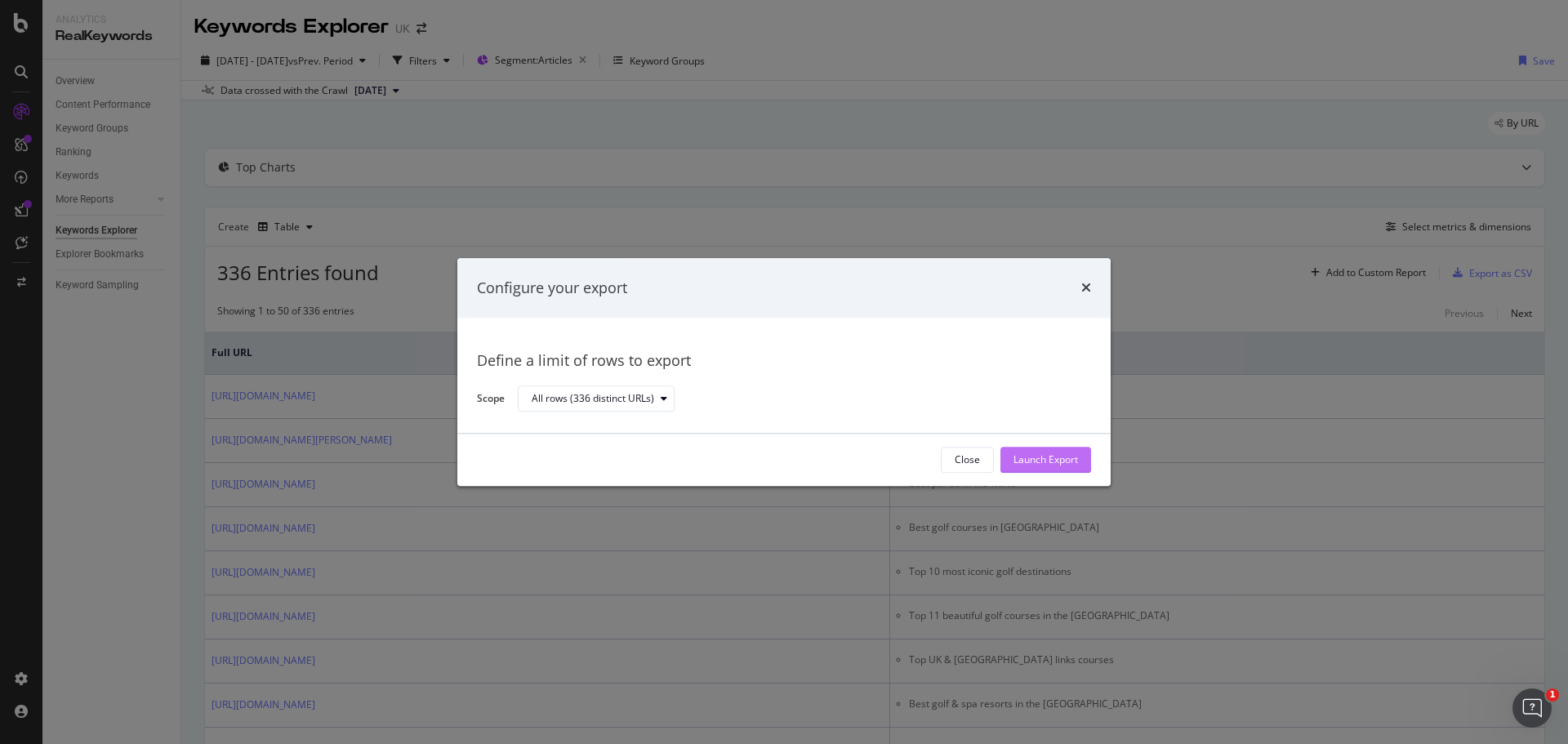
click at [1033, 463] on div "Launch Export" at bounding box center [1046, 461] width 64 height 14
